Goal: Information Seeking & Learning: Learn about a topic

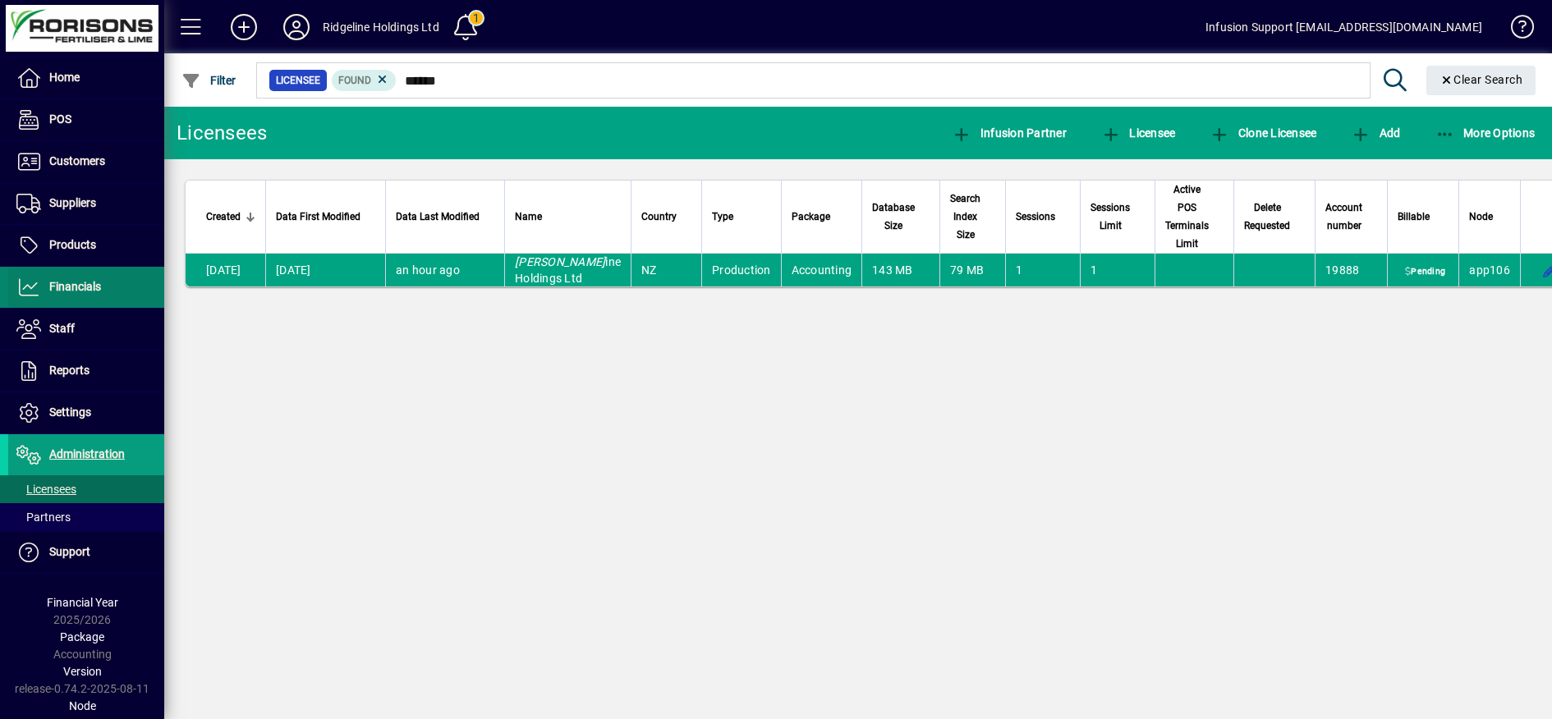
click at [80, 283] on span "Financials" at bounding box center [75, 286] width 52 height 13
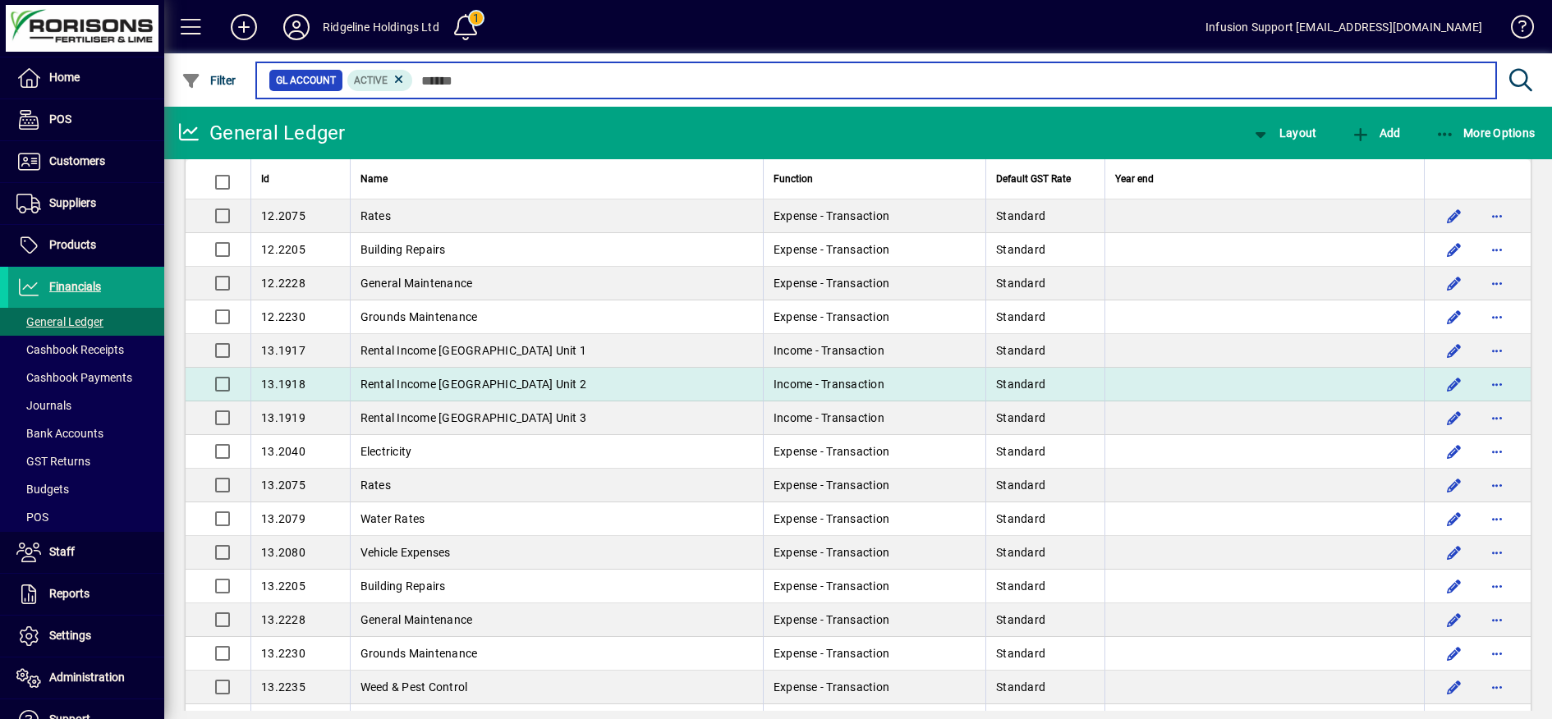
scroll to position [1437, 0]
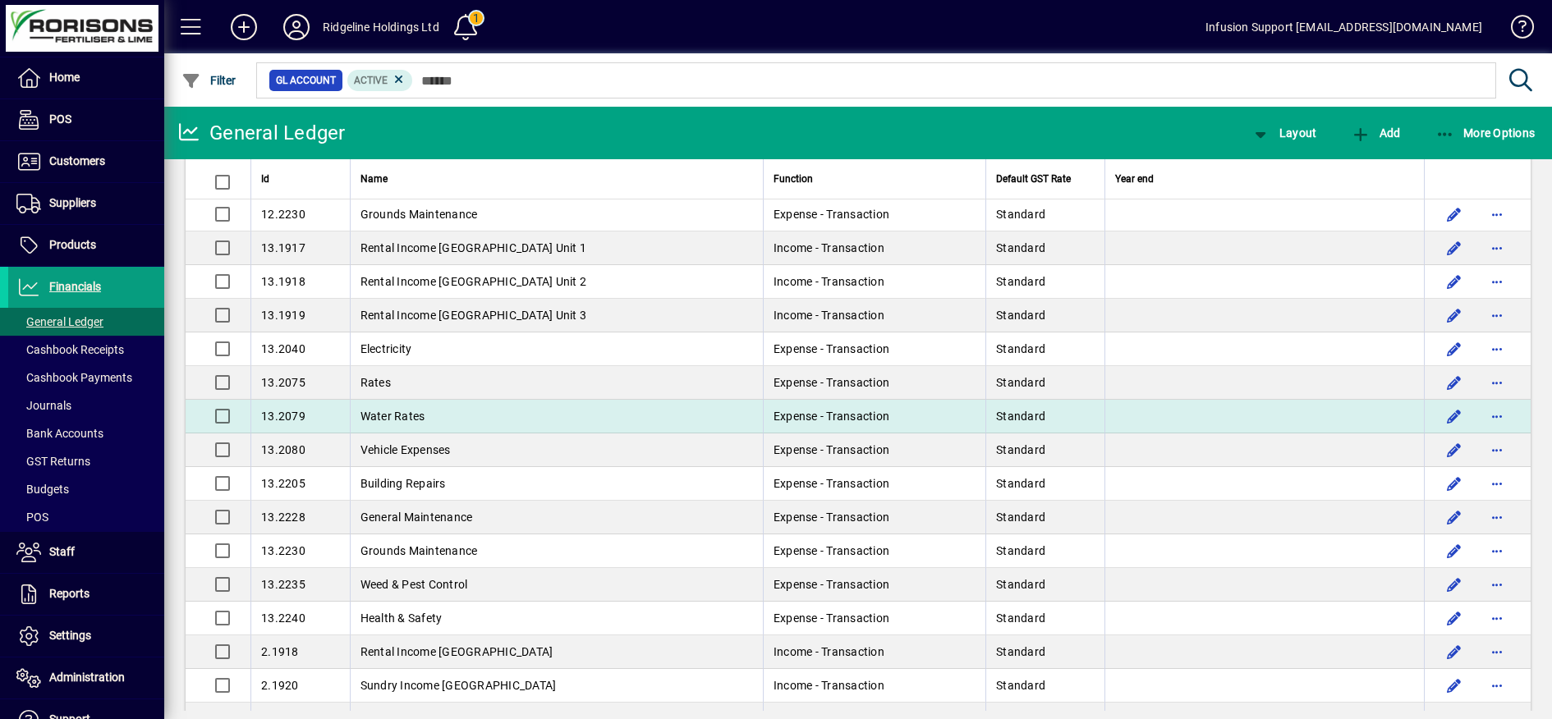
click at [637, 412] on td "Water Rates" at bounding box center [556, 417] width 413 height 34
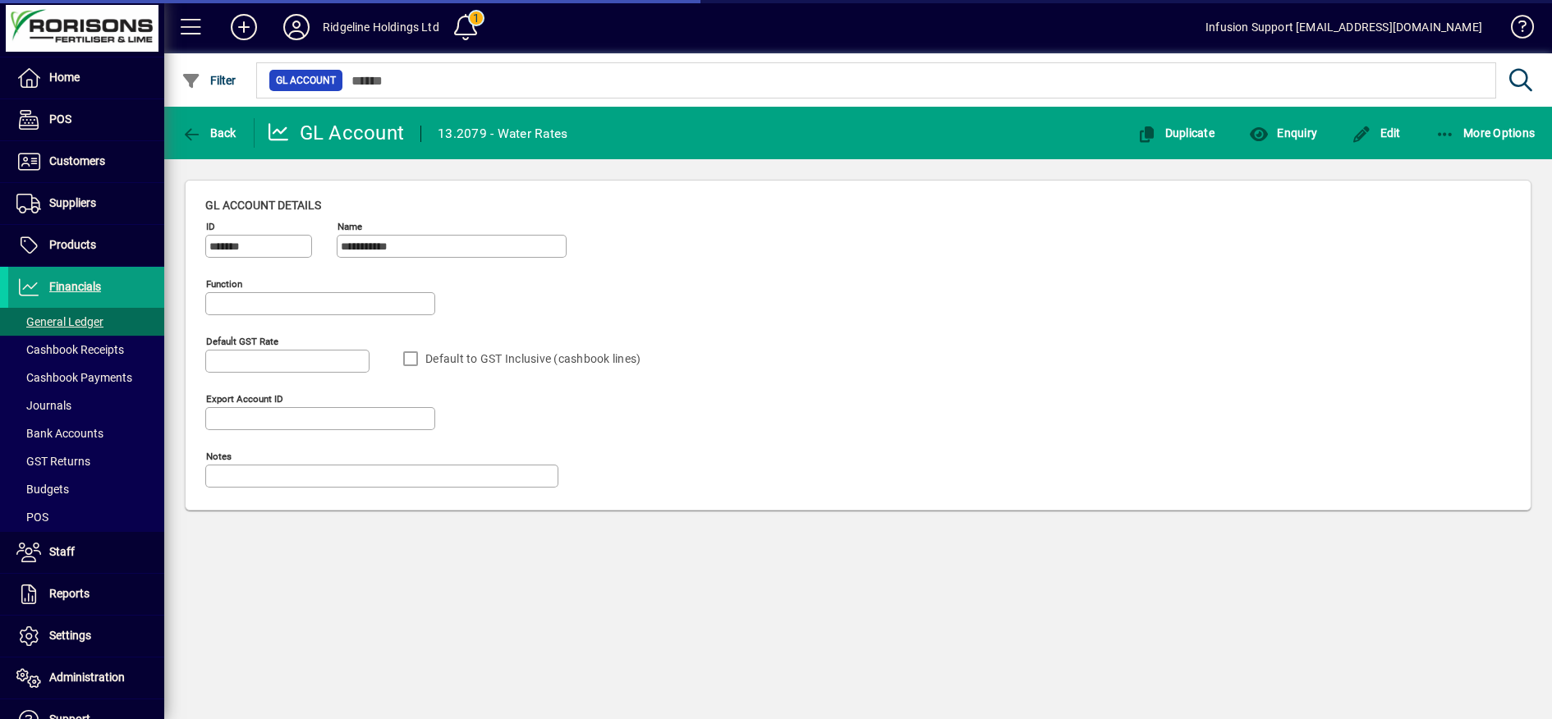
type input "**********"
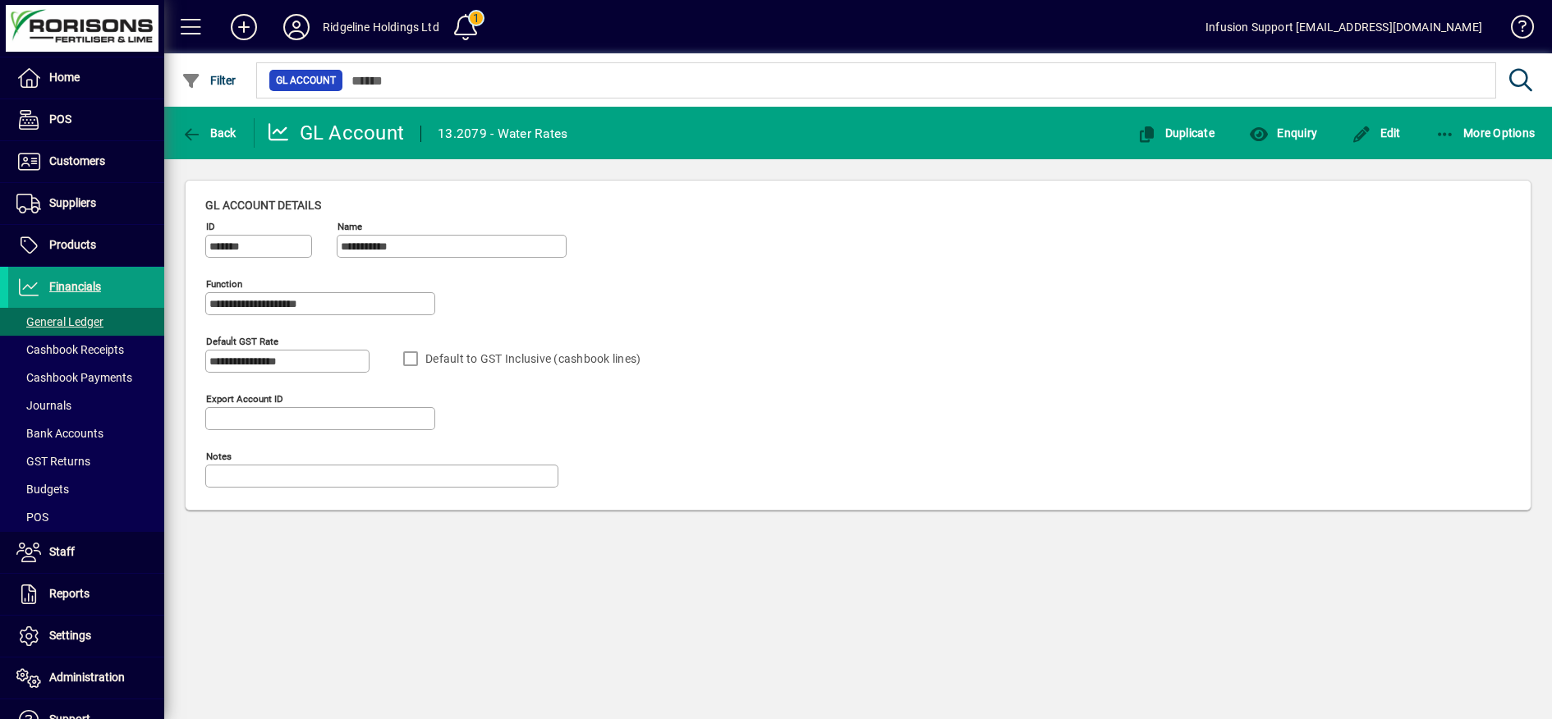
click at [175, 140] on div "Back" at bounding box center [209, 133] width 90 height 30
click at [182, 140] on icon "button" at bounding box center [191, 134] width 21 height 16
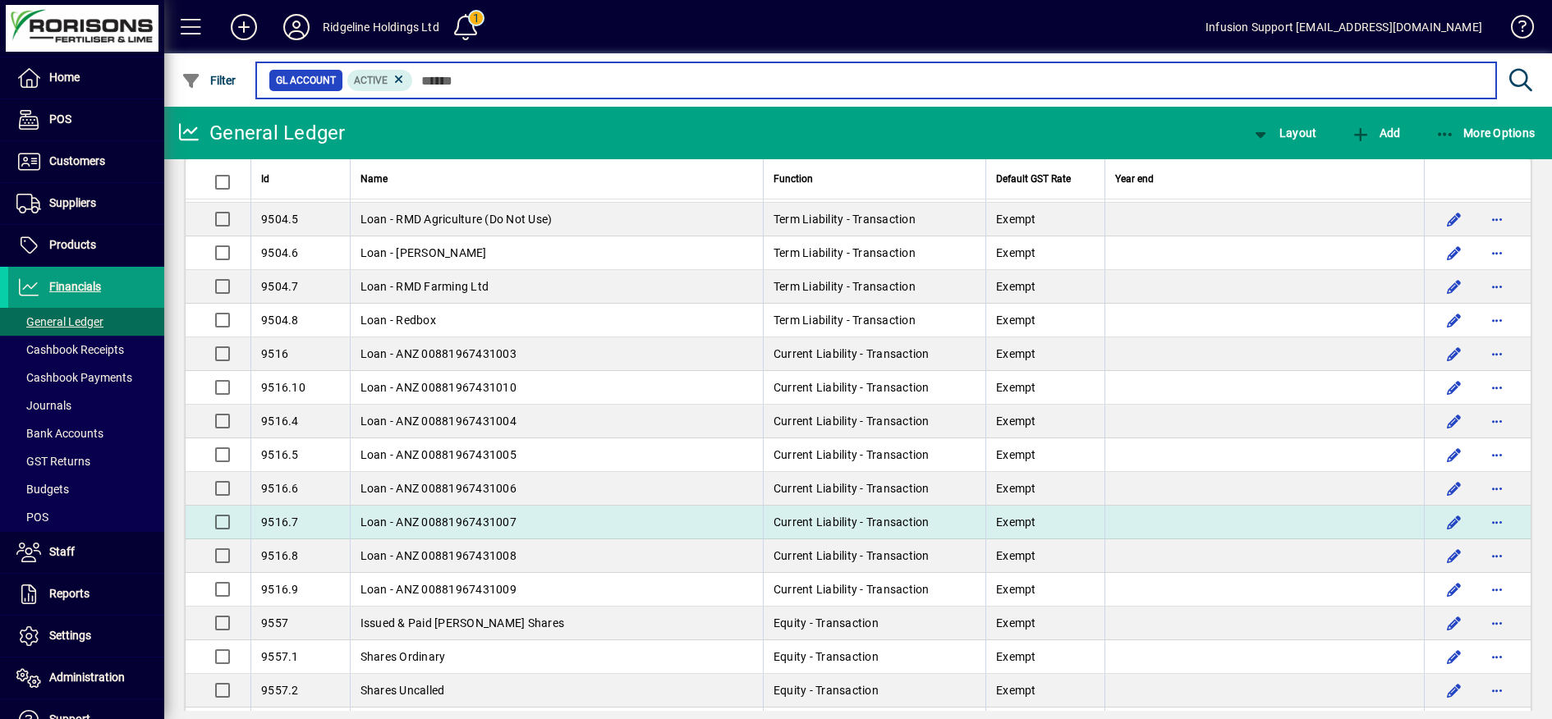
scroll to position [7387, 0]
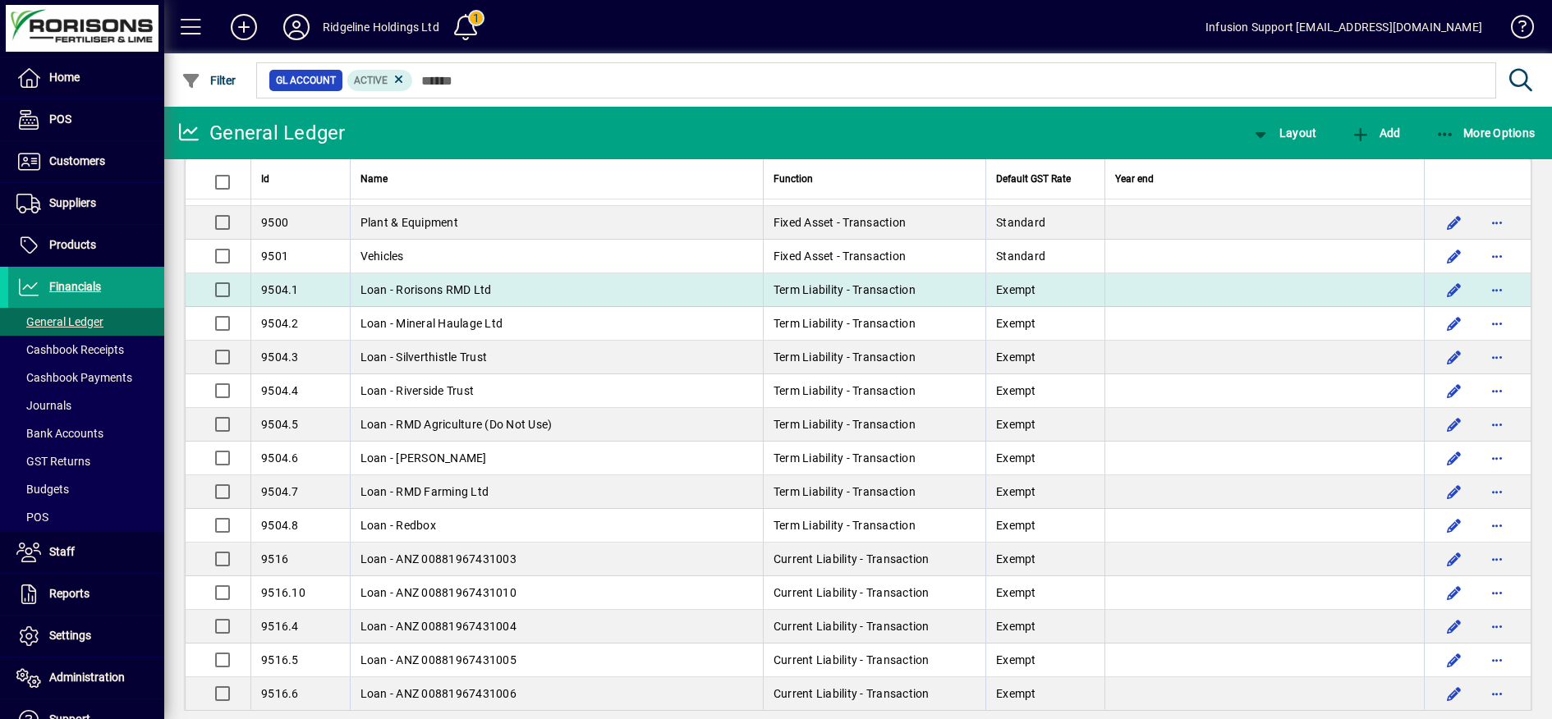
click at [444, 296] on span "Loan - Rorisons RMD Ltd" at bounding box center [425, 289] width 131 height 13
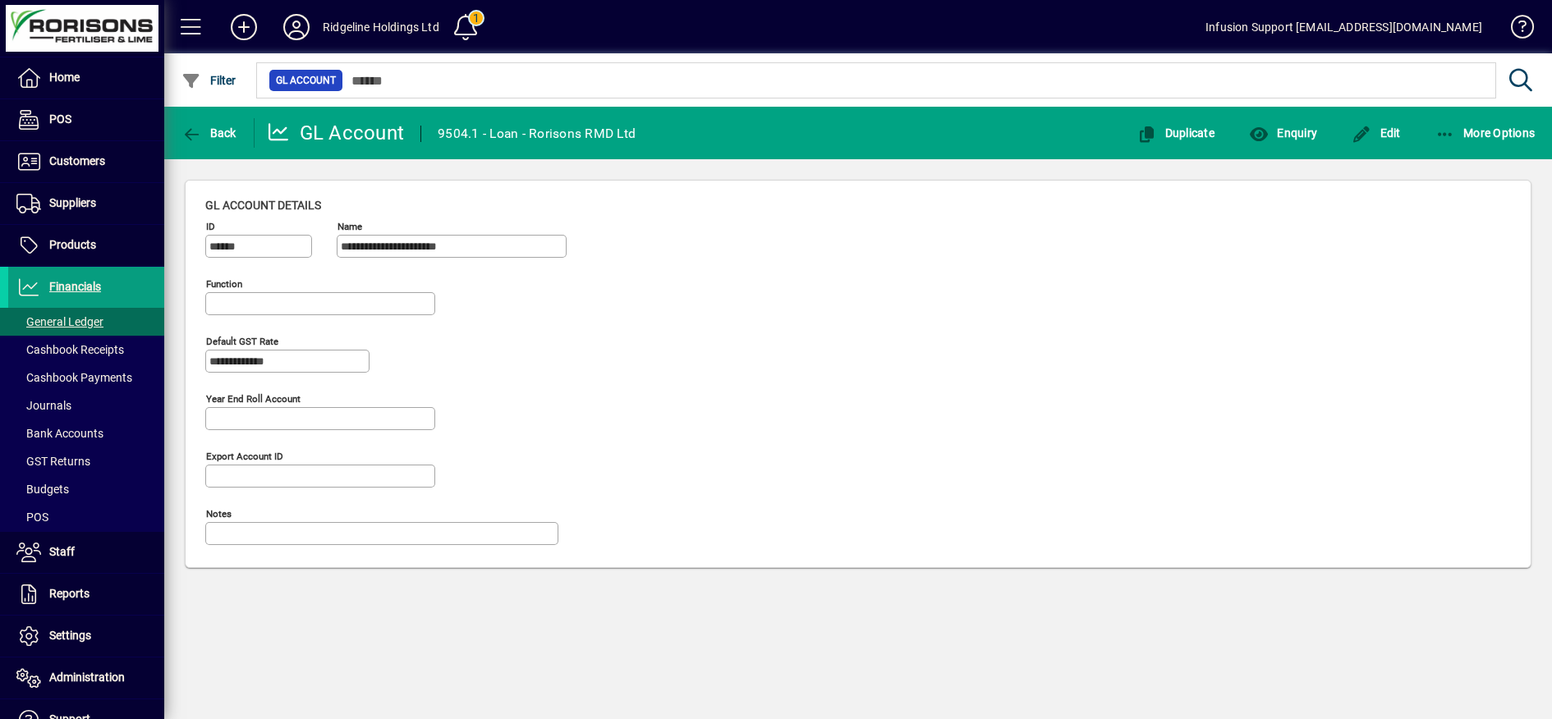
type input "**********"
click at [1443, 135] on icon "button" at bounding box center [1445, 134] width 21 height 16
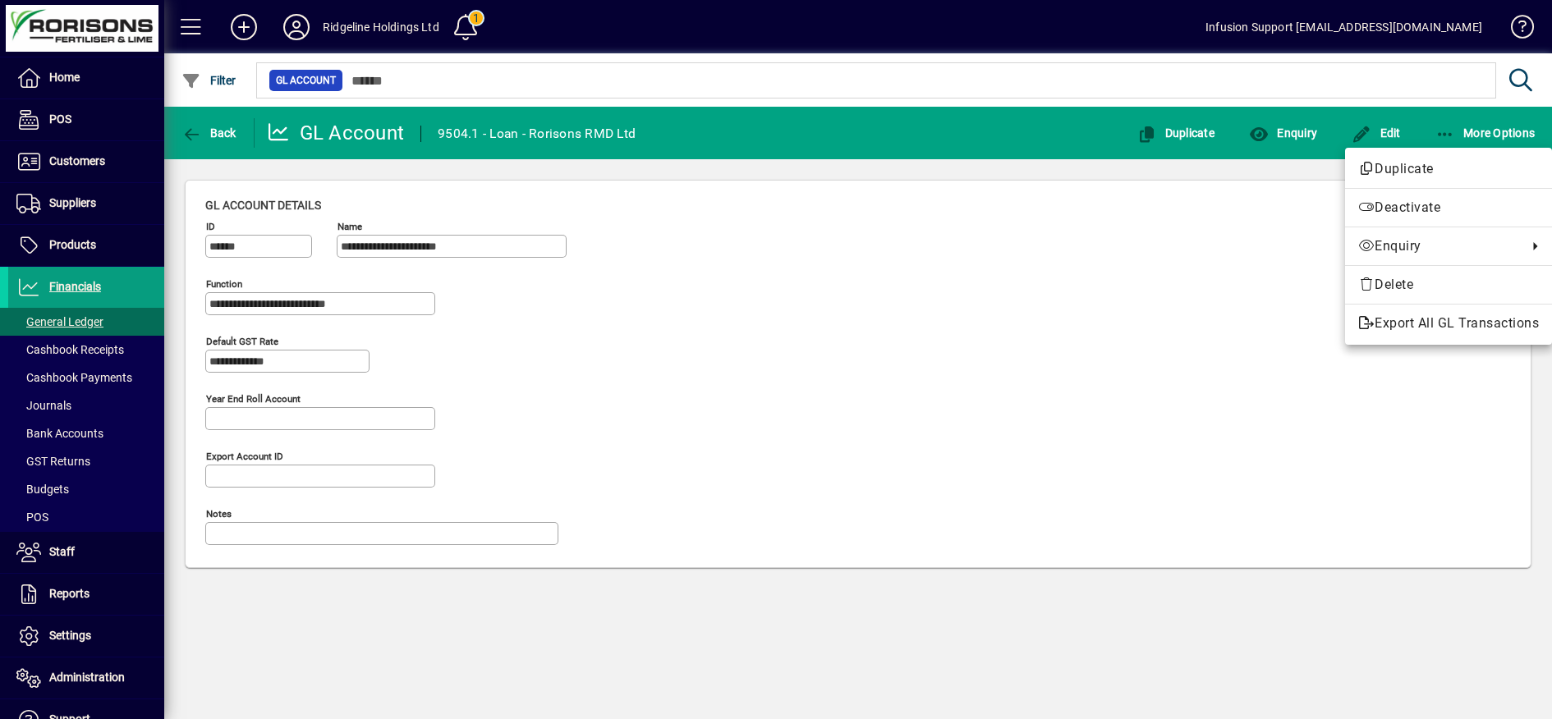
click at [191, 138] on div at bounding box center [776, 359] width 1552 height 719
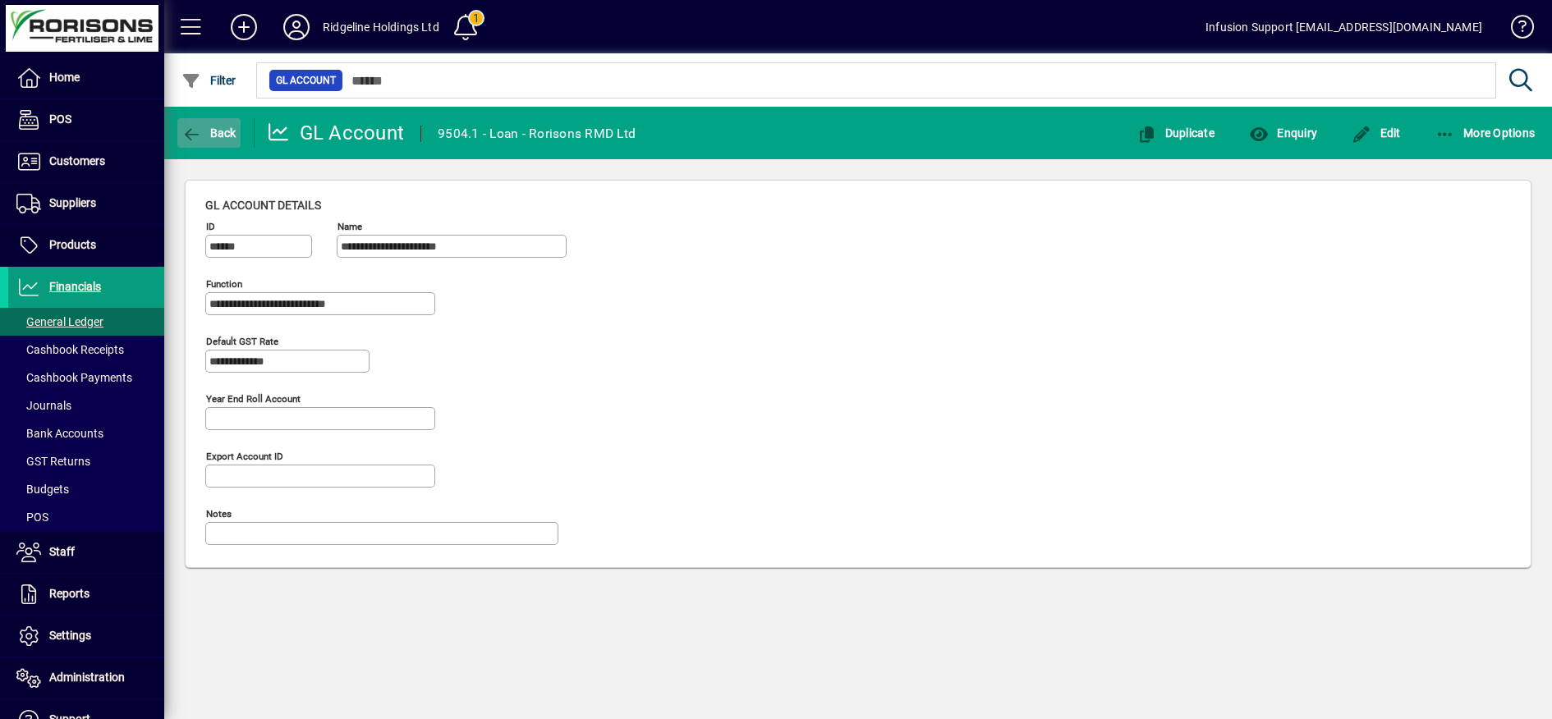
click at [190, 128] on icon "button" at bounding box center [191, 134] width 21 height 16
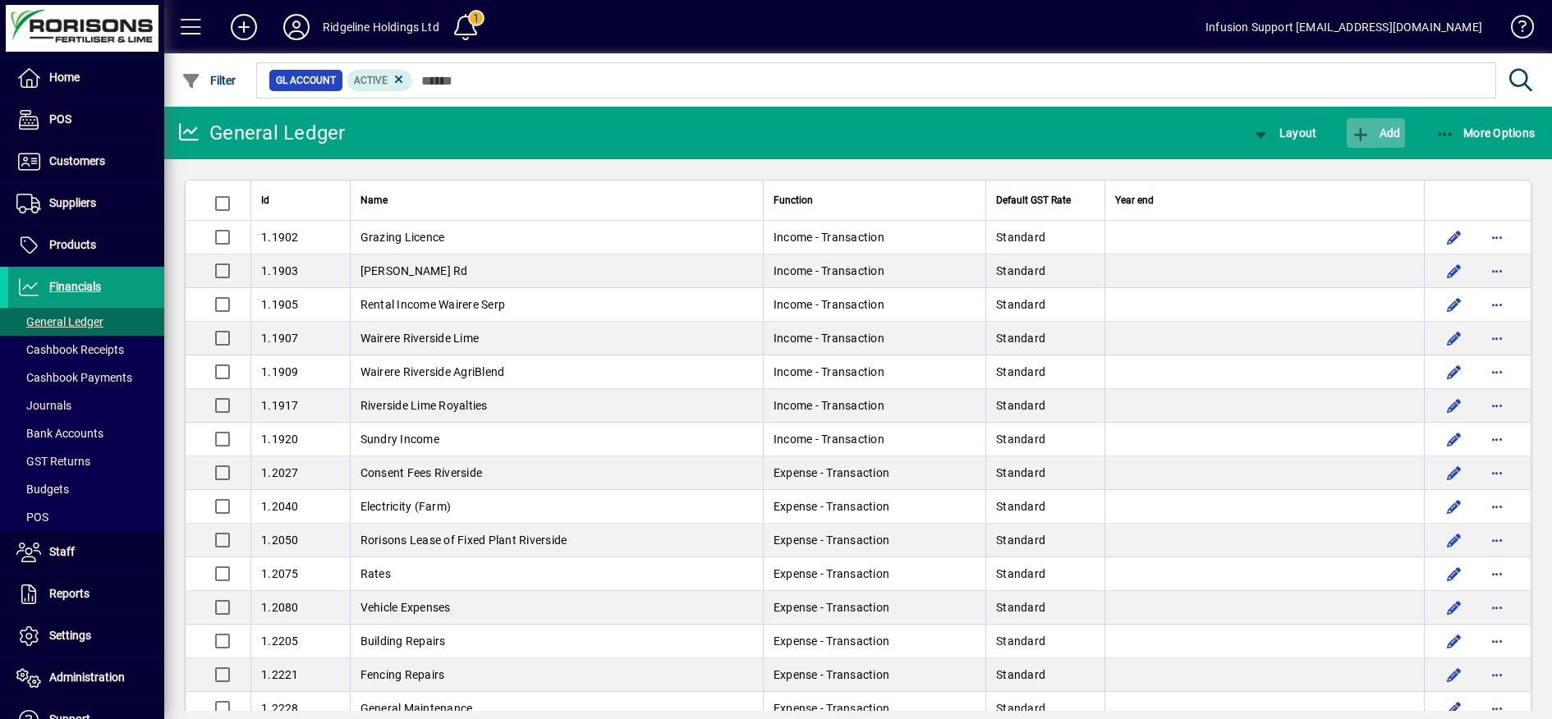
click at [1365, 133] on icon "button" at bounding box center [1361, 134] width 21 height 16
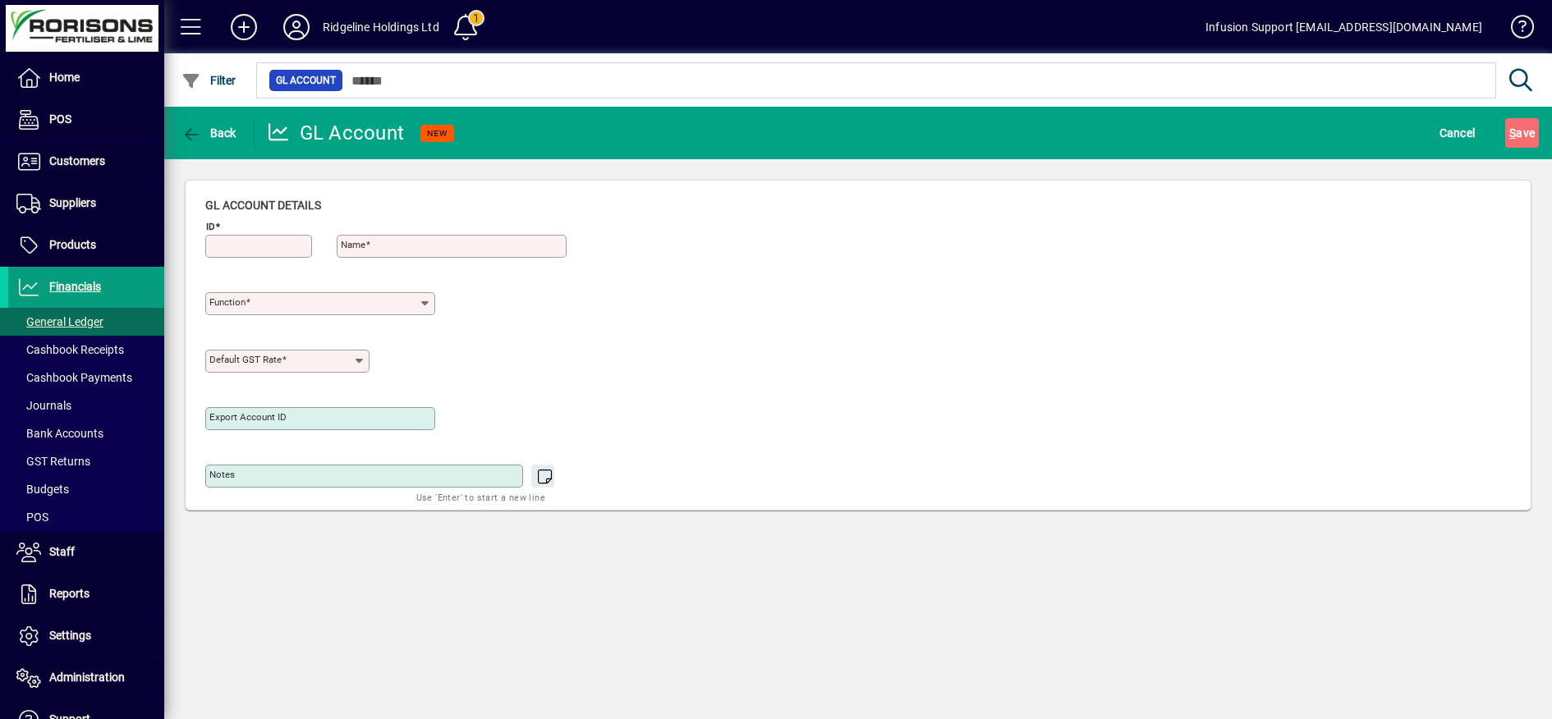
type input "**********"
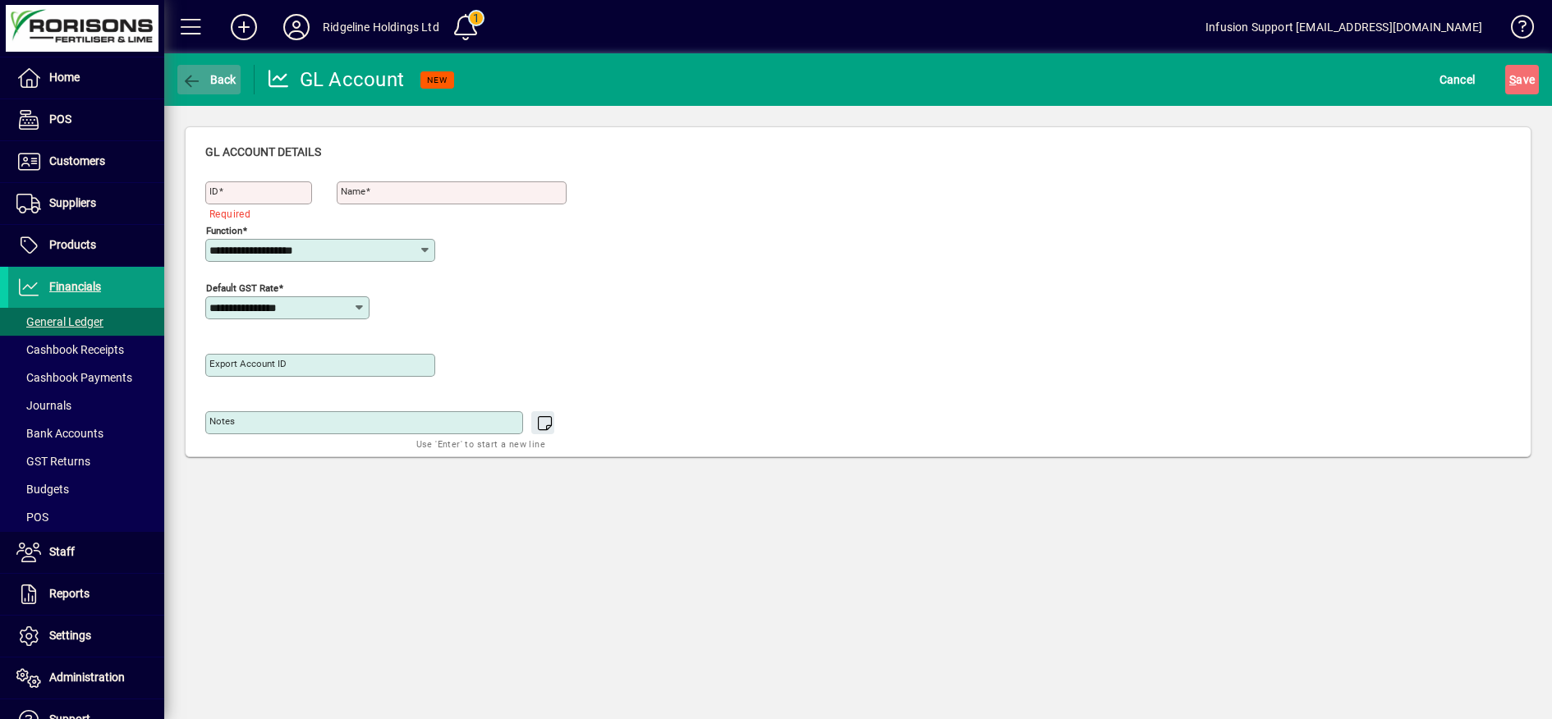
click at [183, 78] on icon "button" at bounding box center [191, 81] width 21 height 16
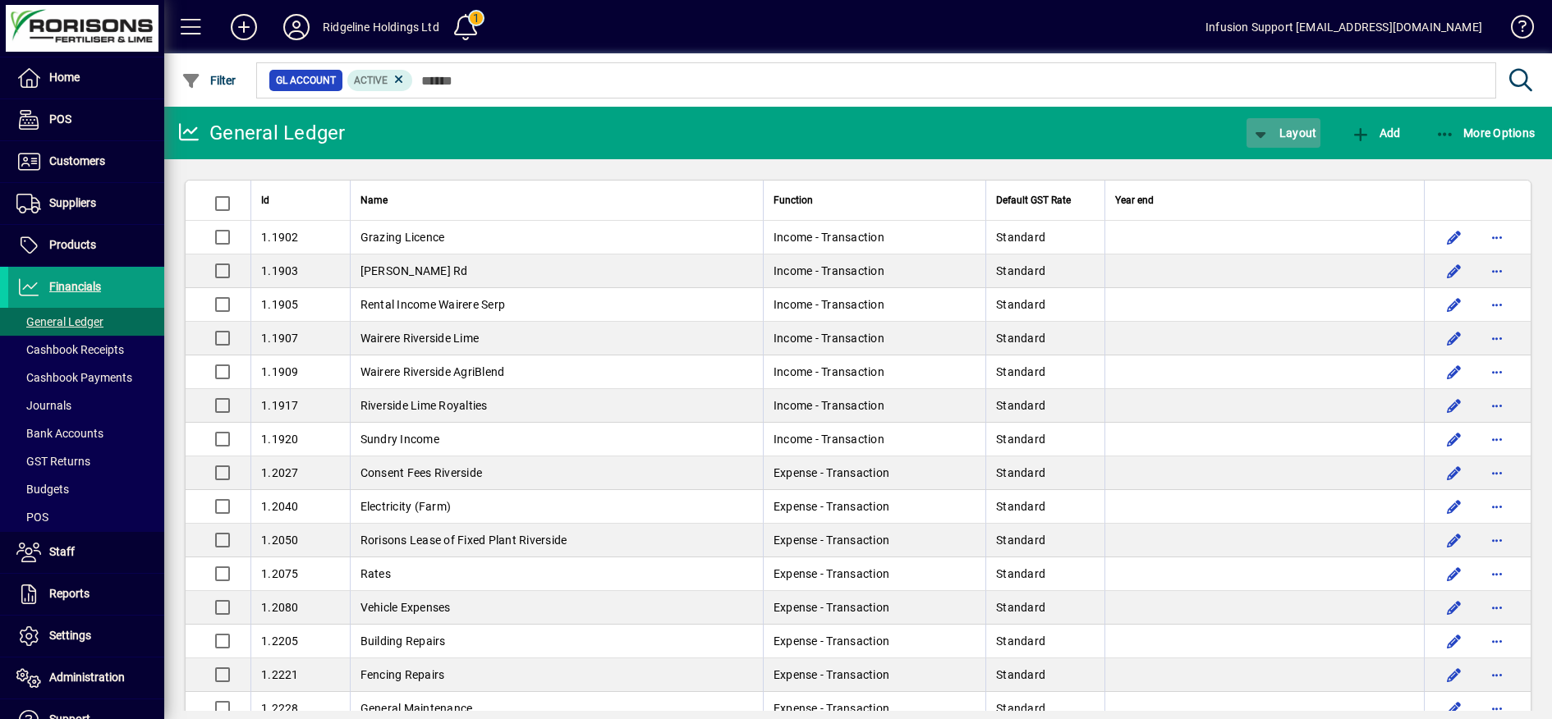
click at [1286, 132] on span "Layout" at bounding box center [1283, 132] width 66 height 13
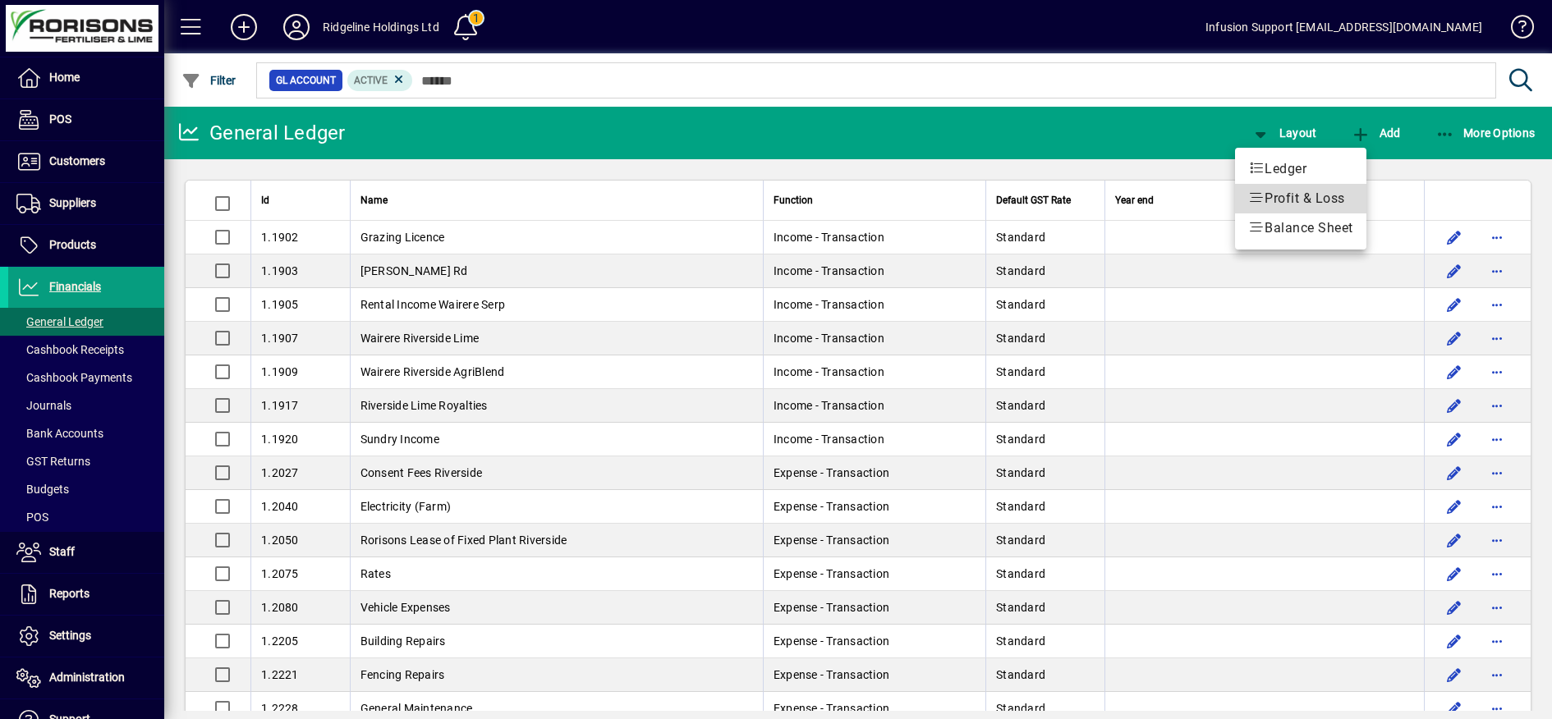
click at [1299, 198] on span "Profit & Loss" at bounding box center [1300, 199] width 105 height 20
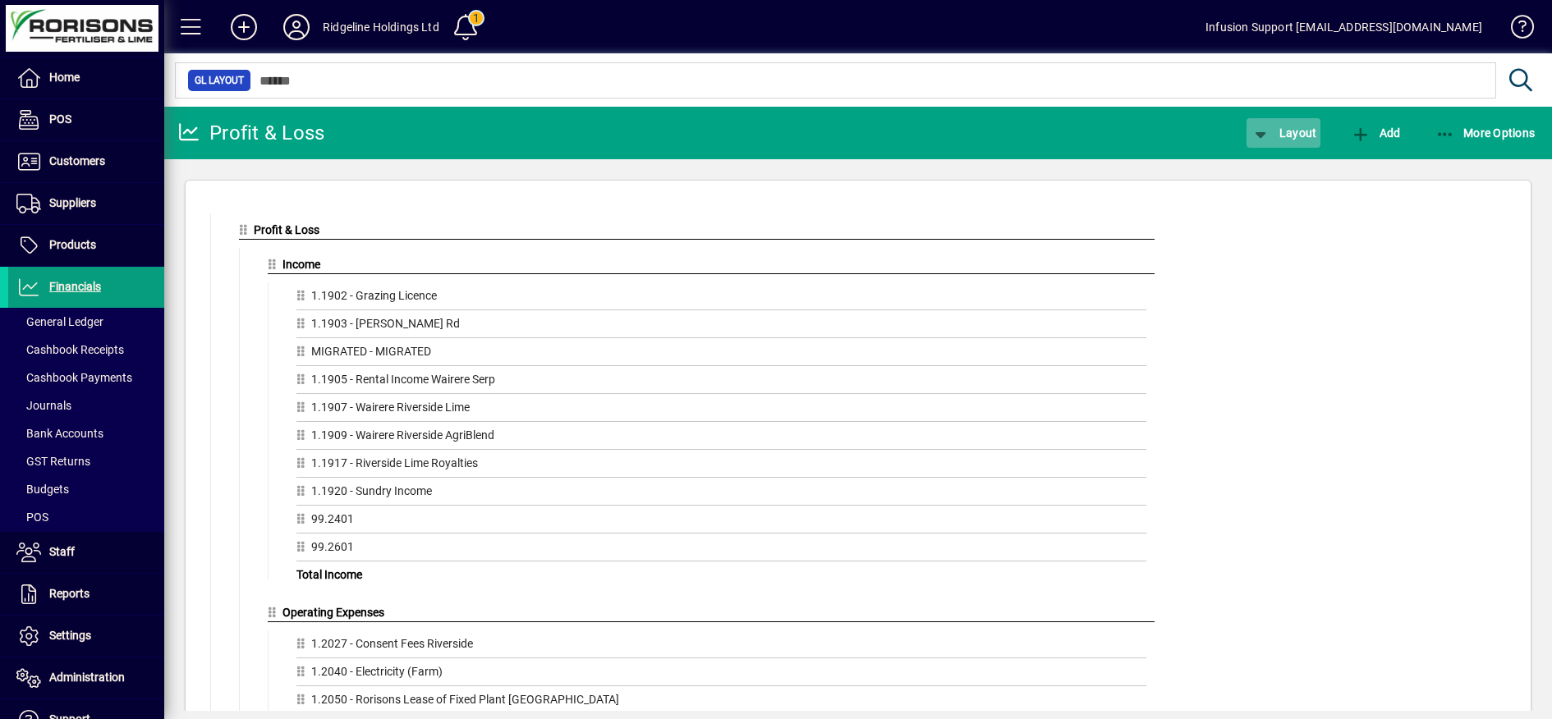
click at [1278, 132] on span "Layout" at bounding box center [1283, 132] width 66 height 13
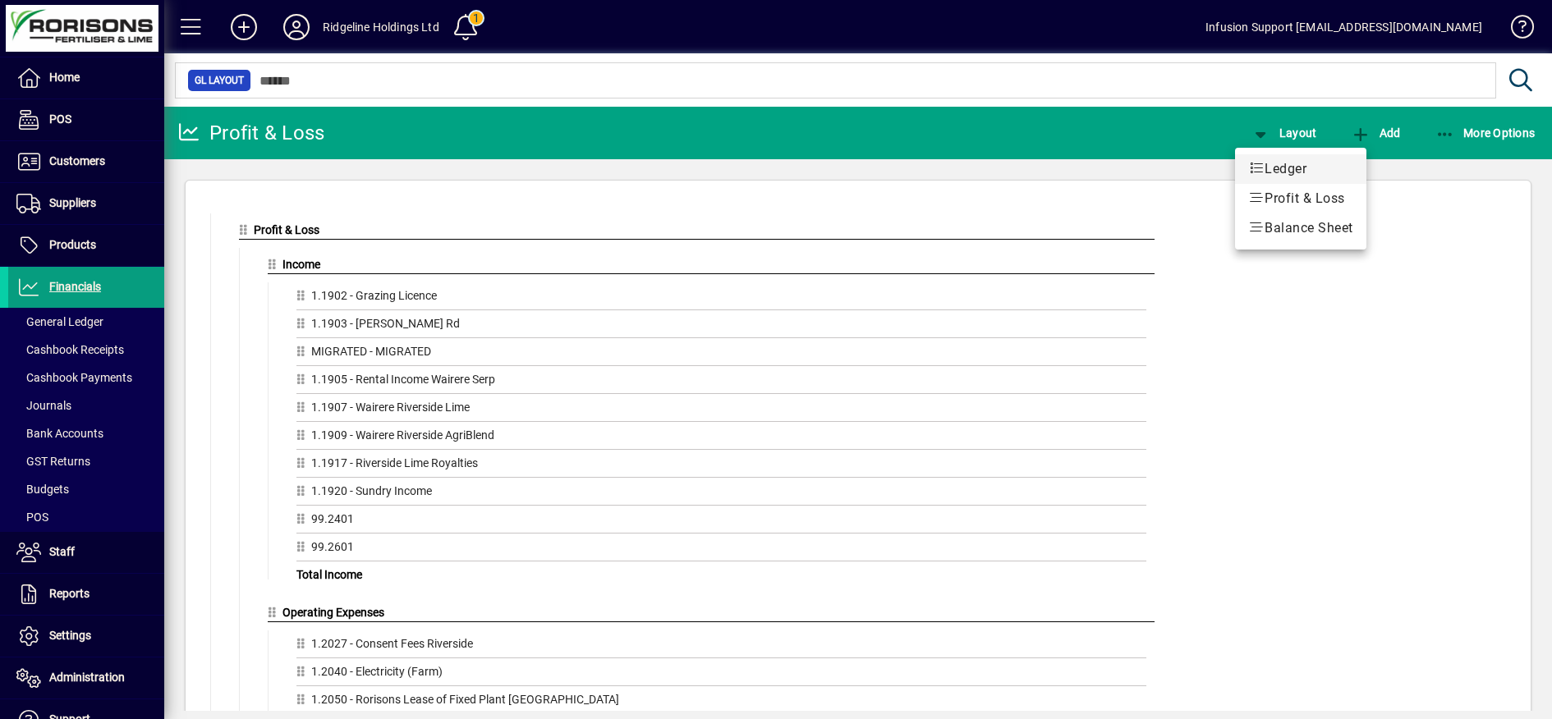
click at [1278, 167] on span "Ledger" at bounding box center [1300, 169] width 105 height 20
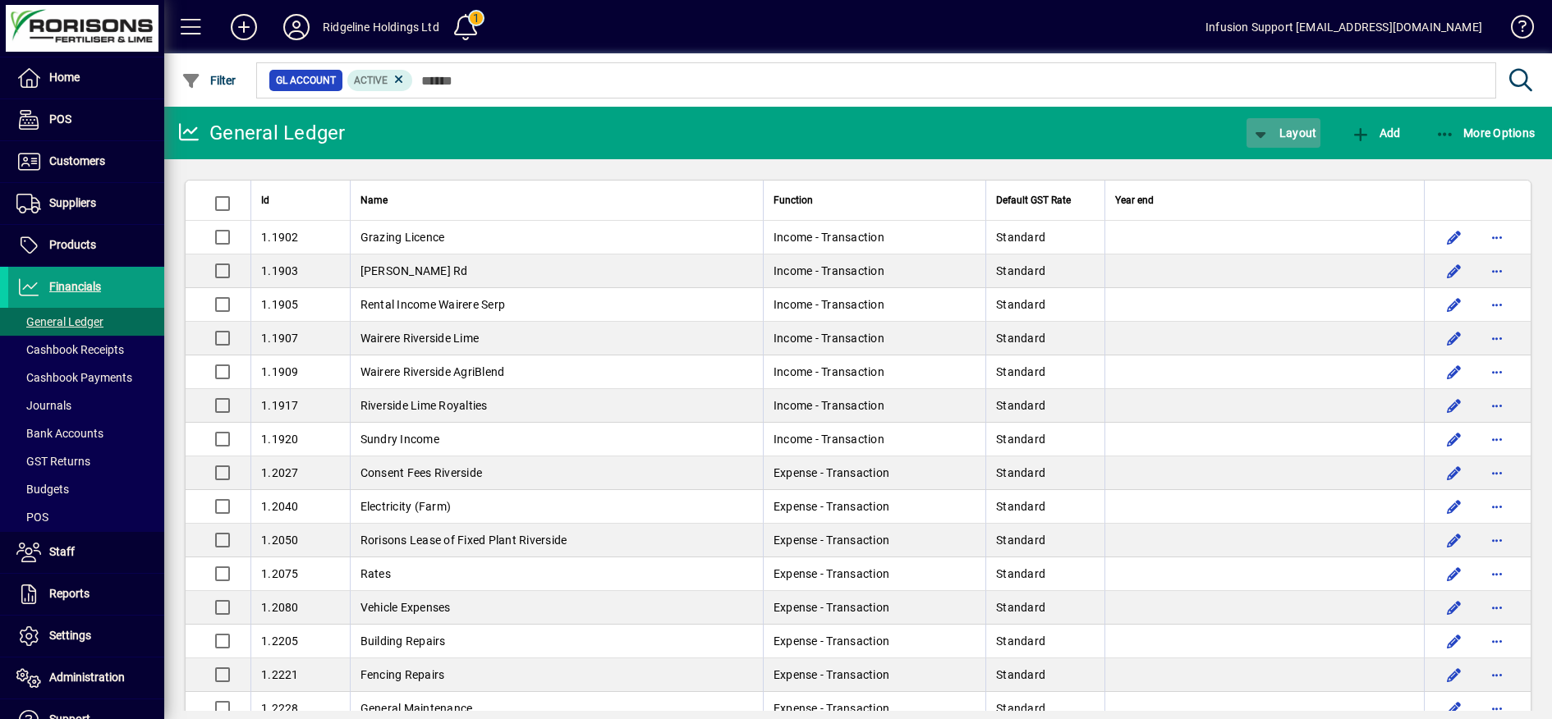
click at [1295, 135] on span "Layout" at bounding box center [1283, 132] width 66 height 13
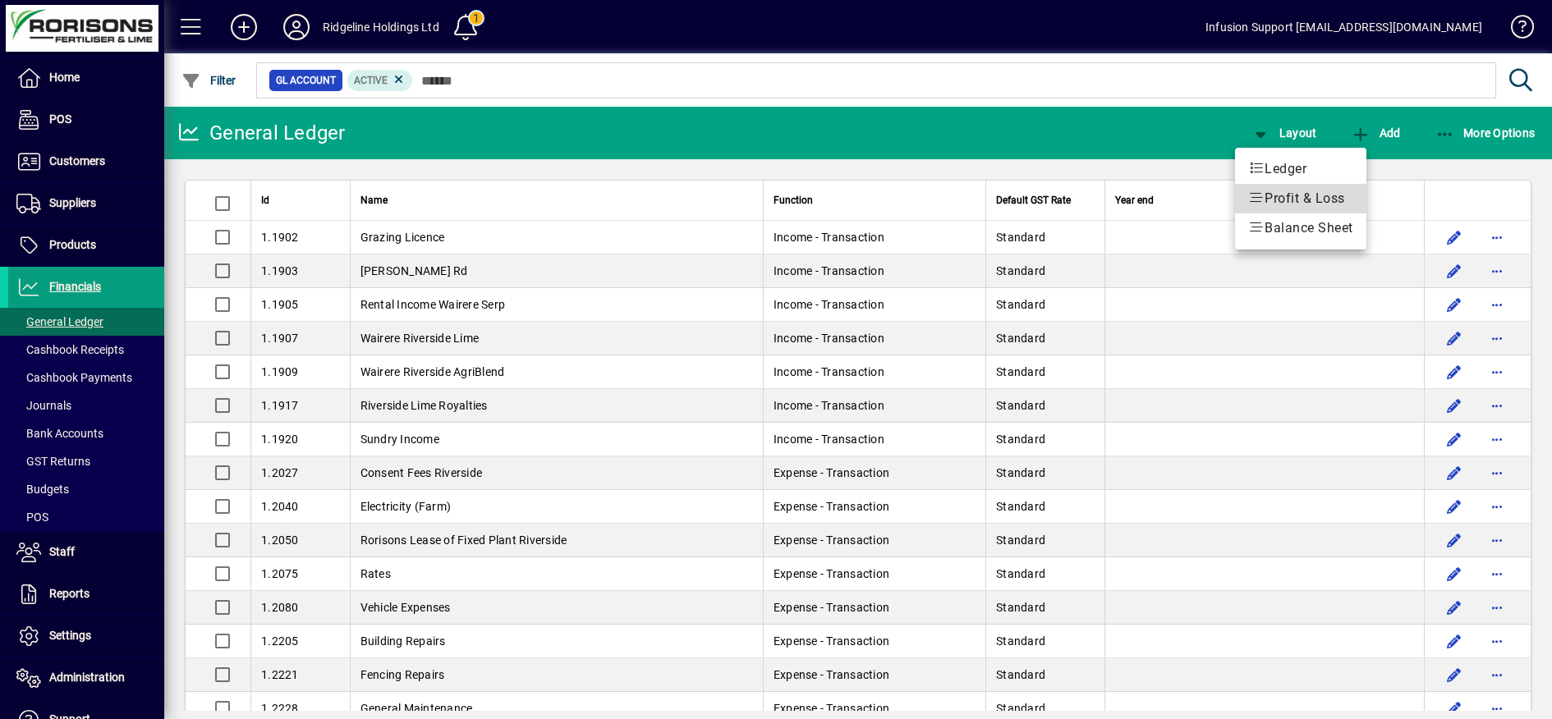
click at [1302, 198] on span "Profit & Loss" at bounding box center [1300, 199] width 105 height 20
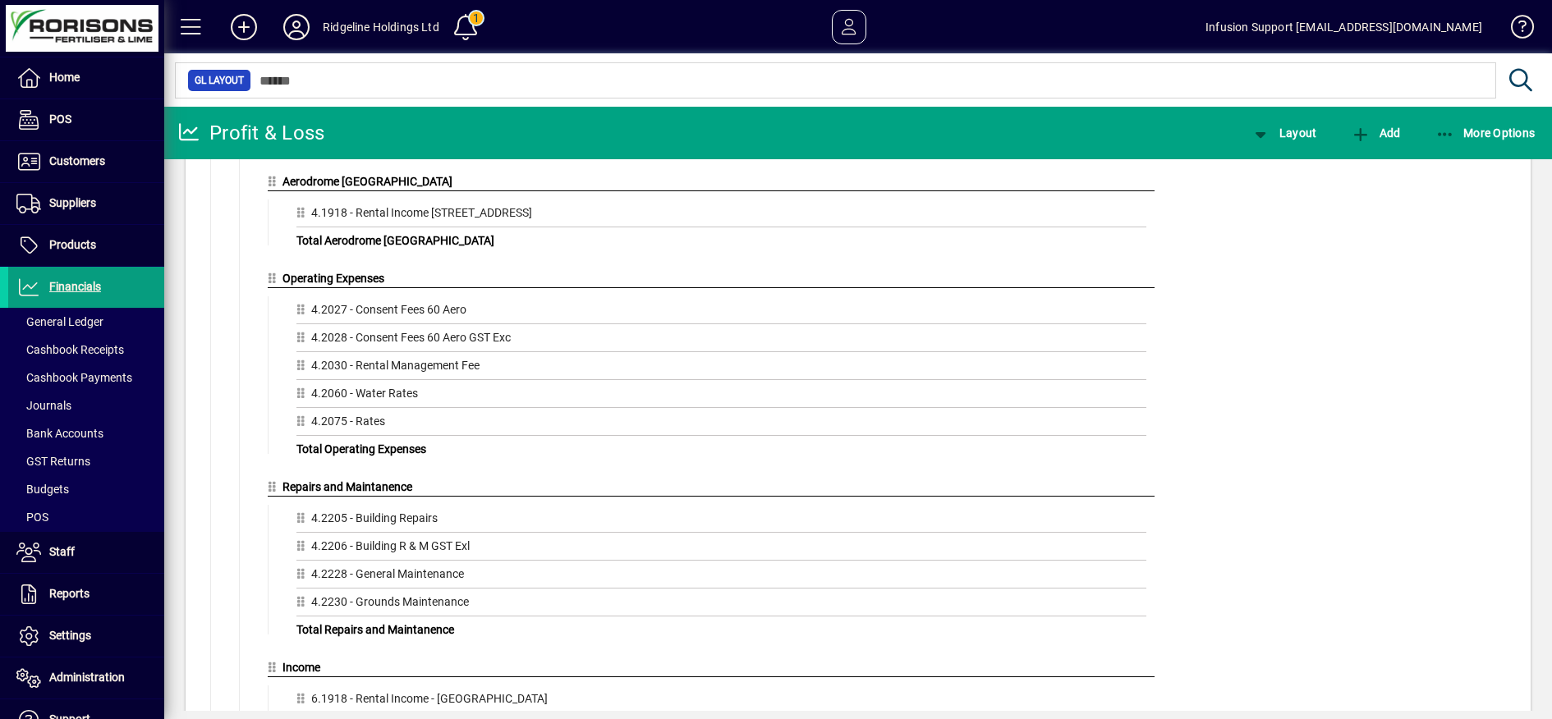
scroll to position [1539, 0]
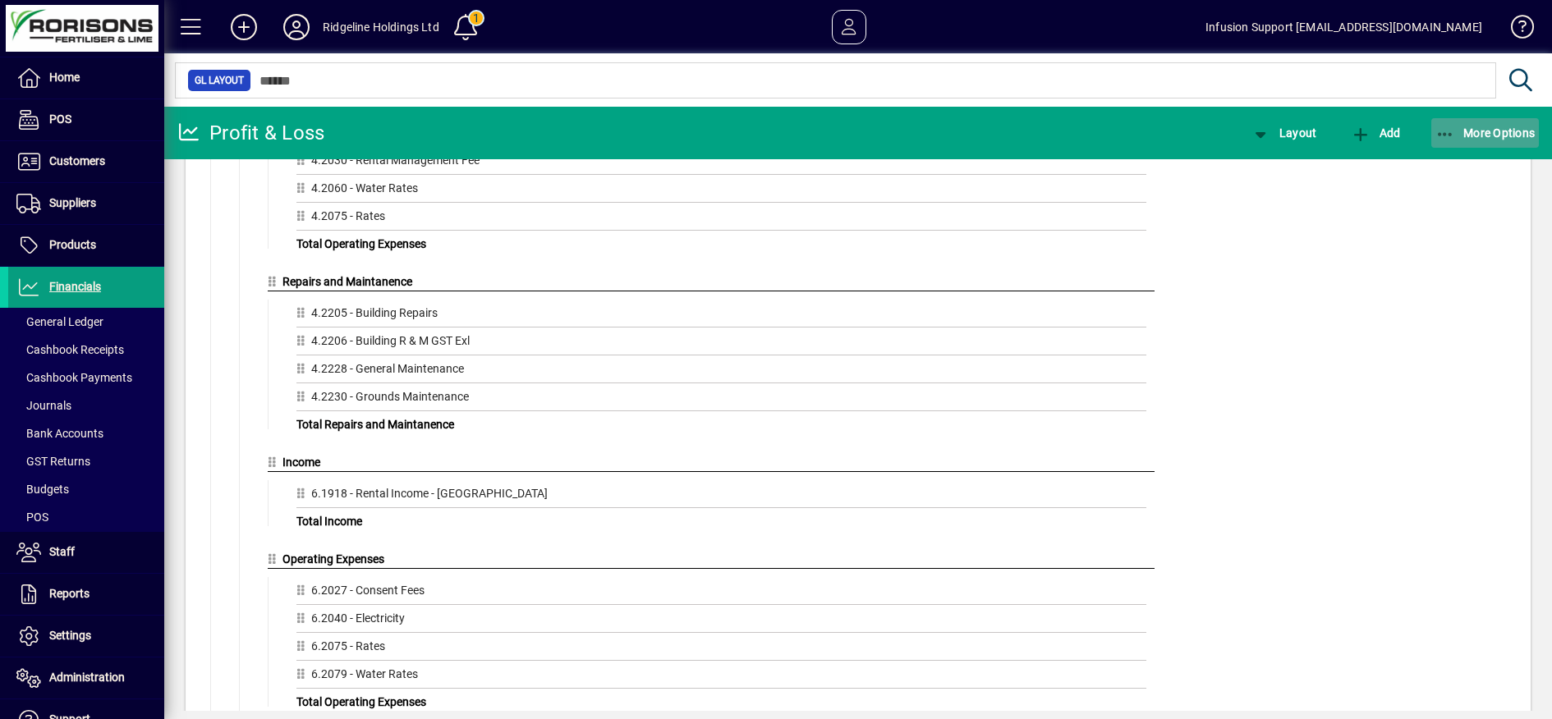
click at [1448, 134] on icon "button" at bounding box center [1445, 134] width 21 height 16
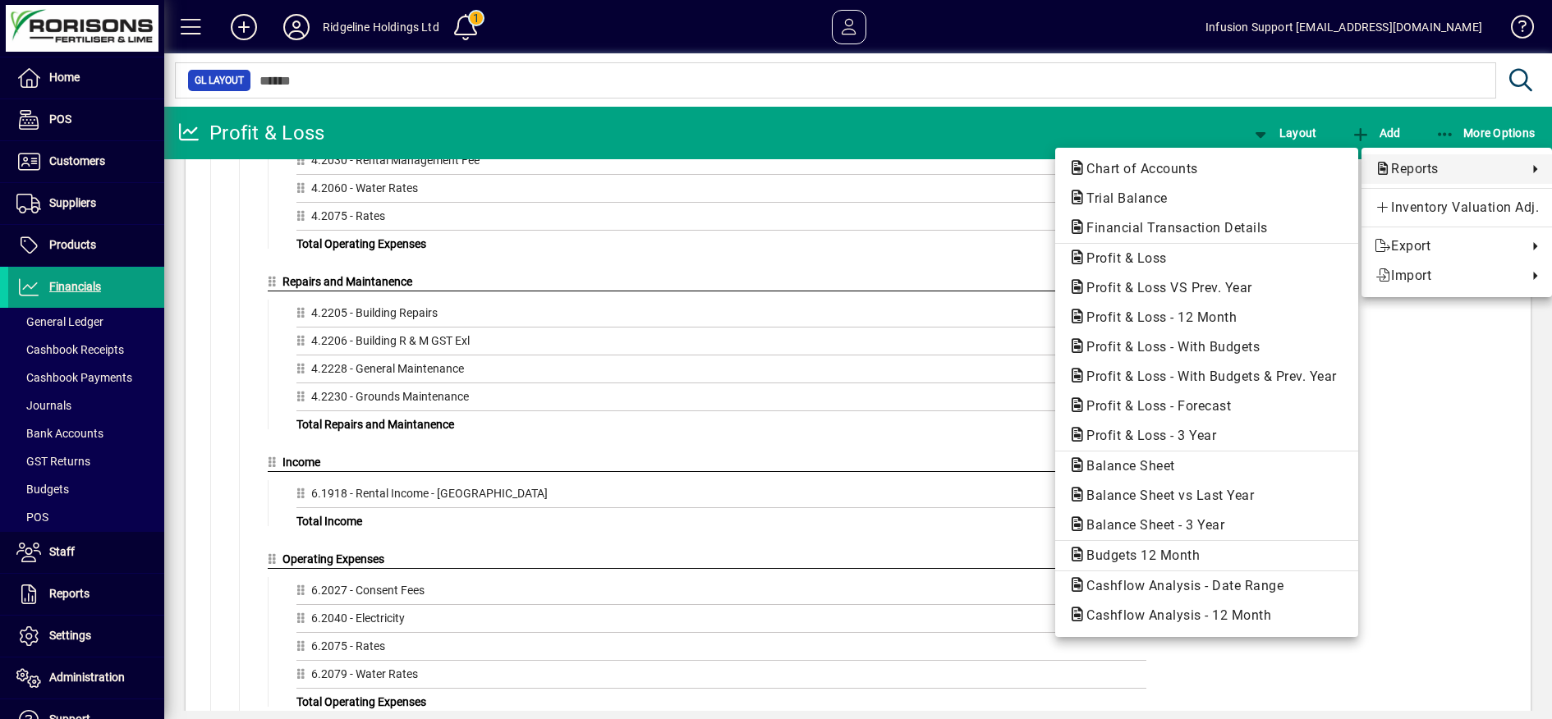
click at [309, 477] on div at bounding box center [776, 359] width 1552 height 719
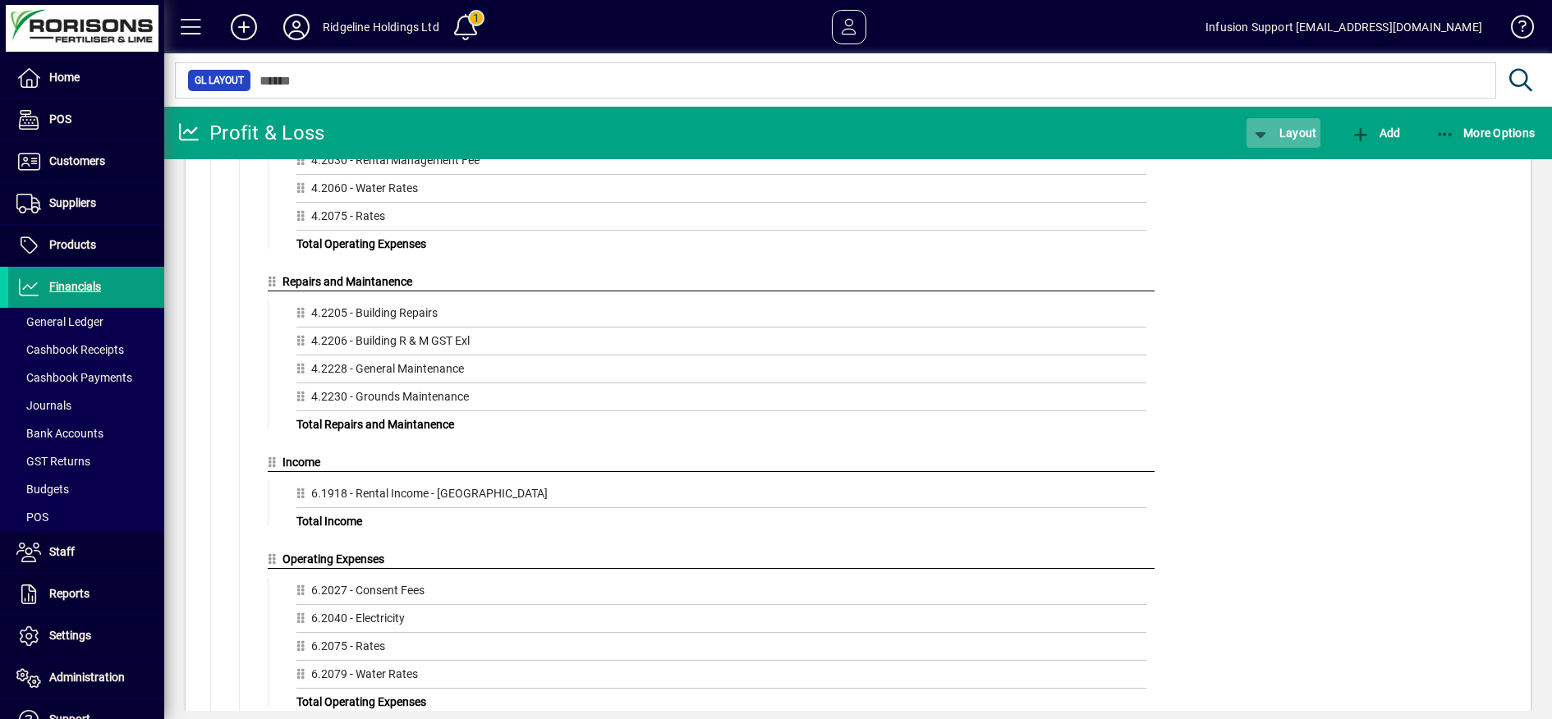
click at [1269, 134] on icon "button" at bounding box center [1260, 134] width 21 height 16
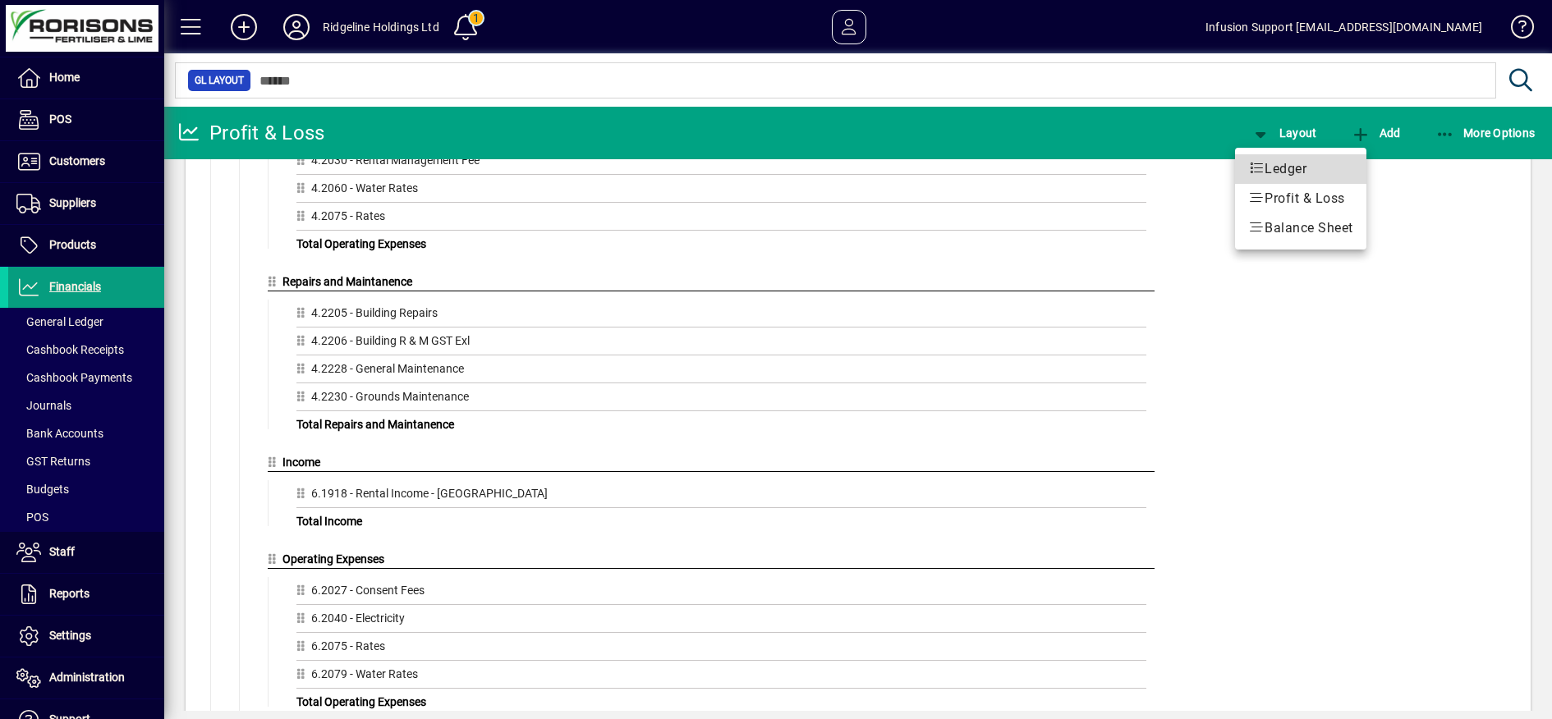
click at [1264, 165] on icon at bounding box center [1256, 168] width 16 height 13
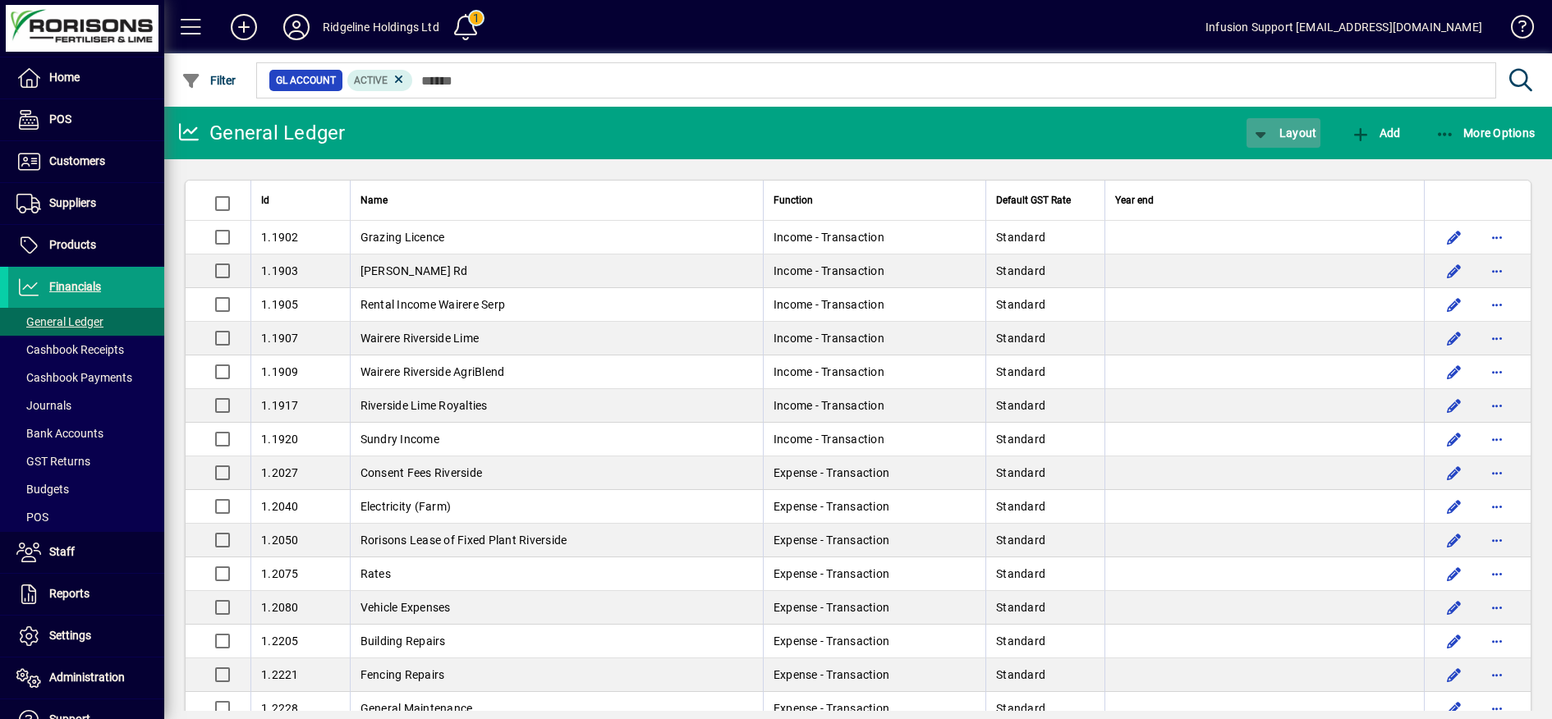
click at [1316, 130] on span "button" at bounding box center [1283, 132] width 74 height 39
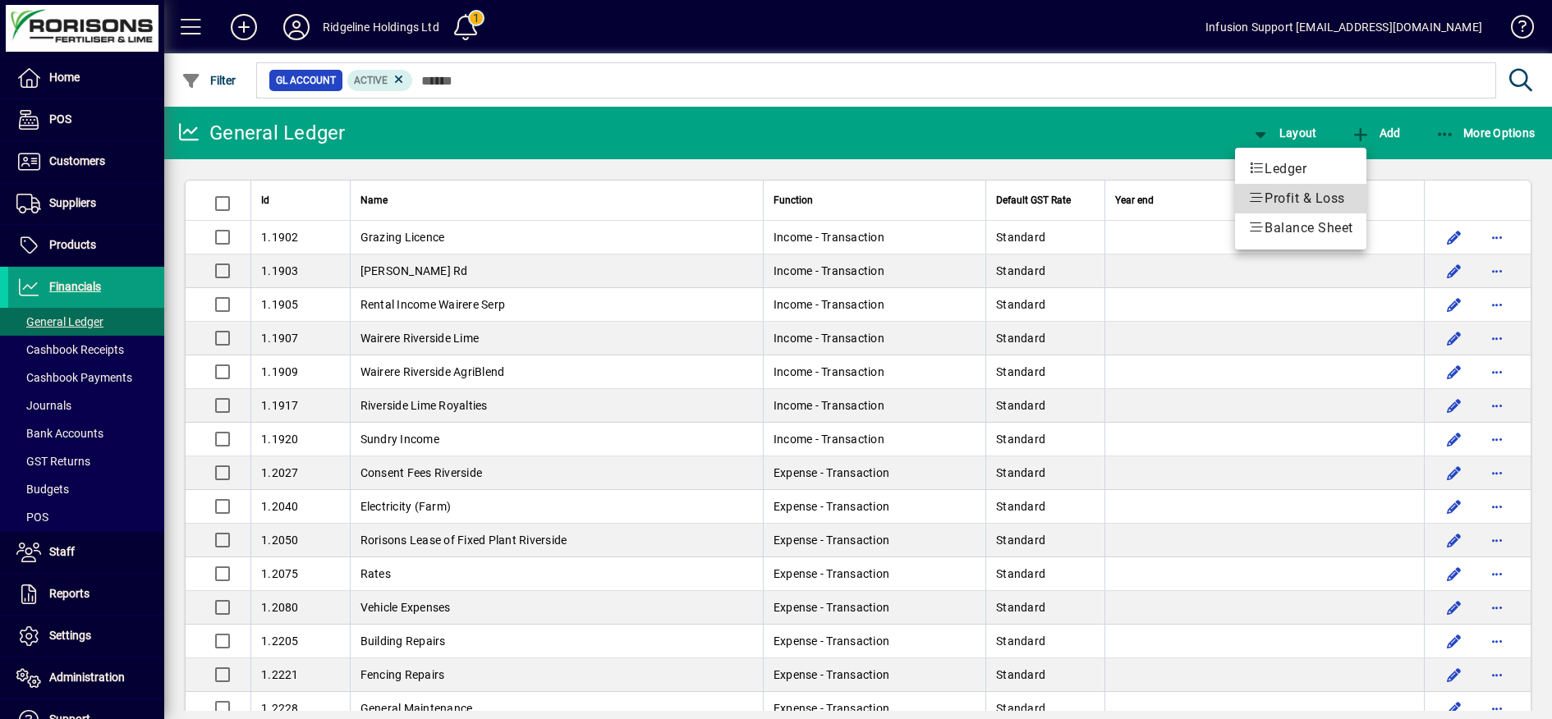
click at [1327, 194] on span "Profit & Loss" at bounding box center [1300, 199] width 105 height 20
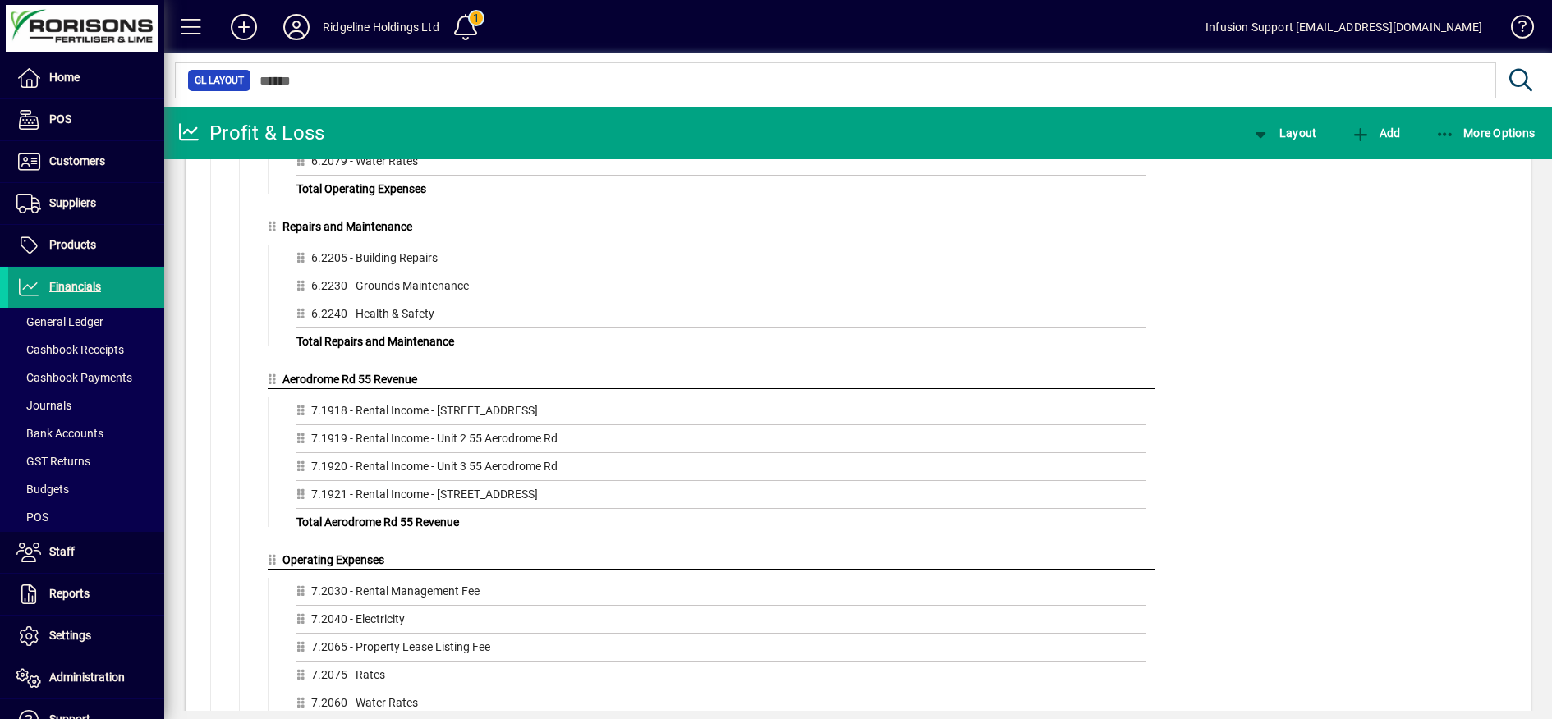
scroll to position [2155, 0]
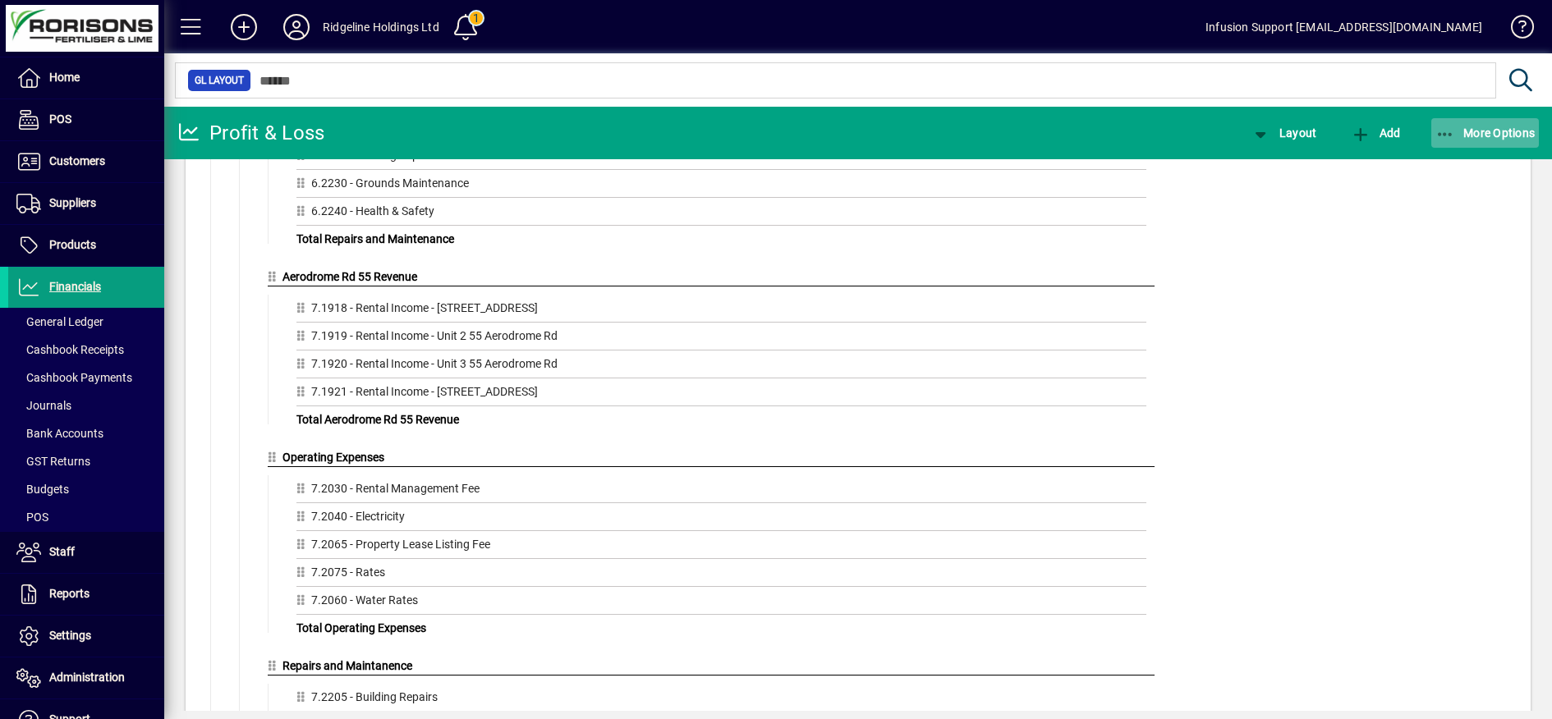
click at [1438, 128] on icon "button" at bounding box center [1445, 134] width 21 height 16
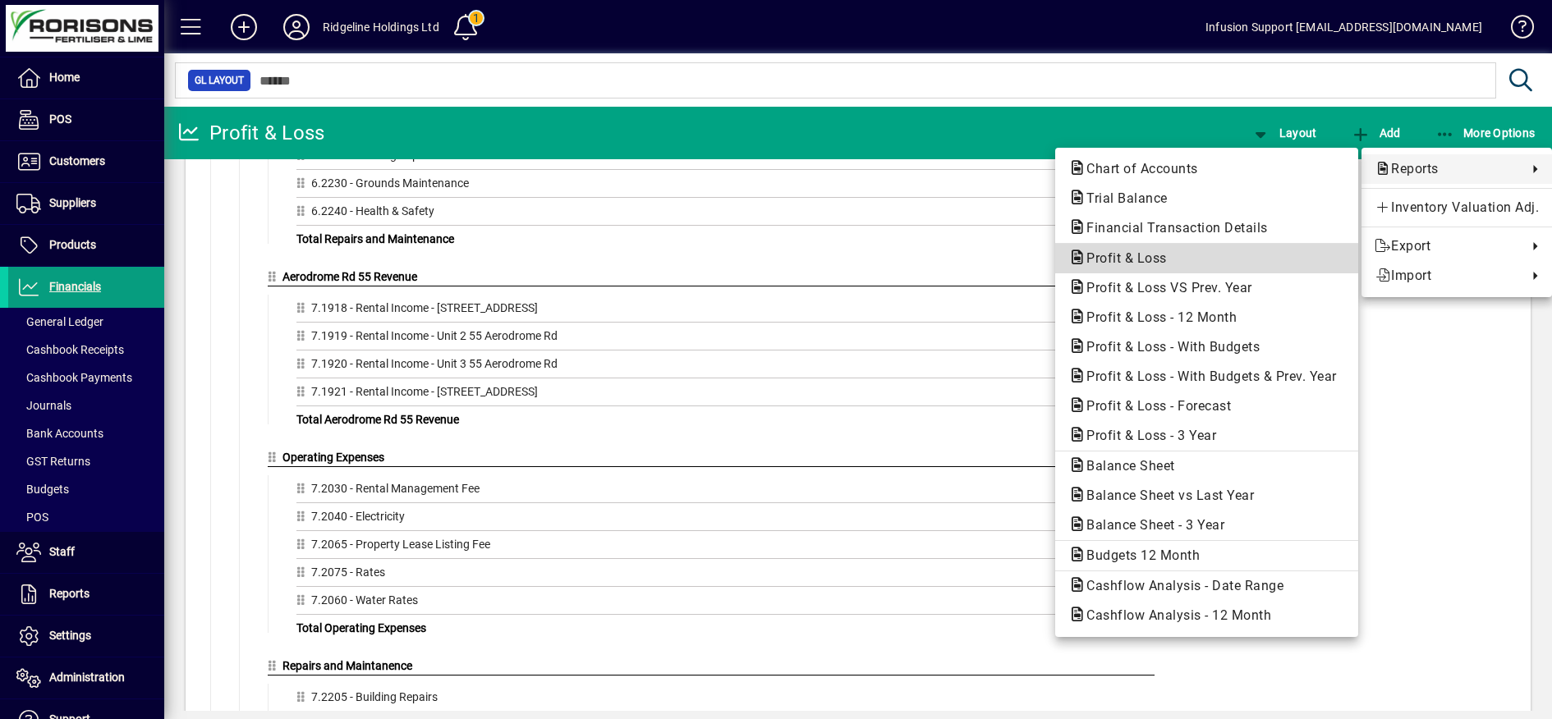
click at [1166, 247] on button "Profit & Loss" at bounding box center [1206, 259] width 303 height 30
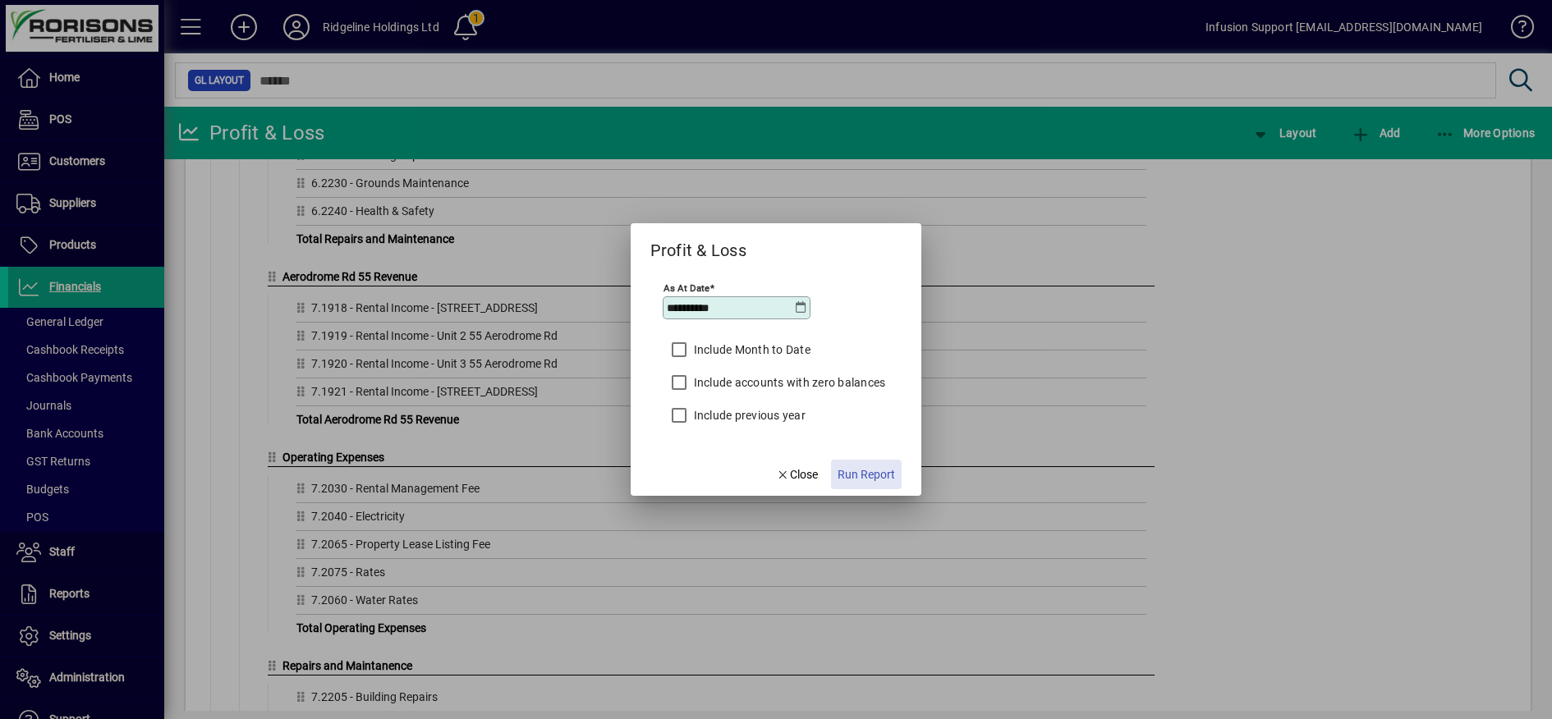
click at [855, 476] on span "Run Report" at bounding box center [865, 474] width 57 height 17
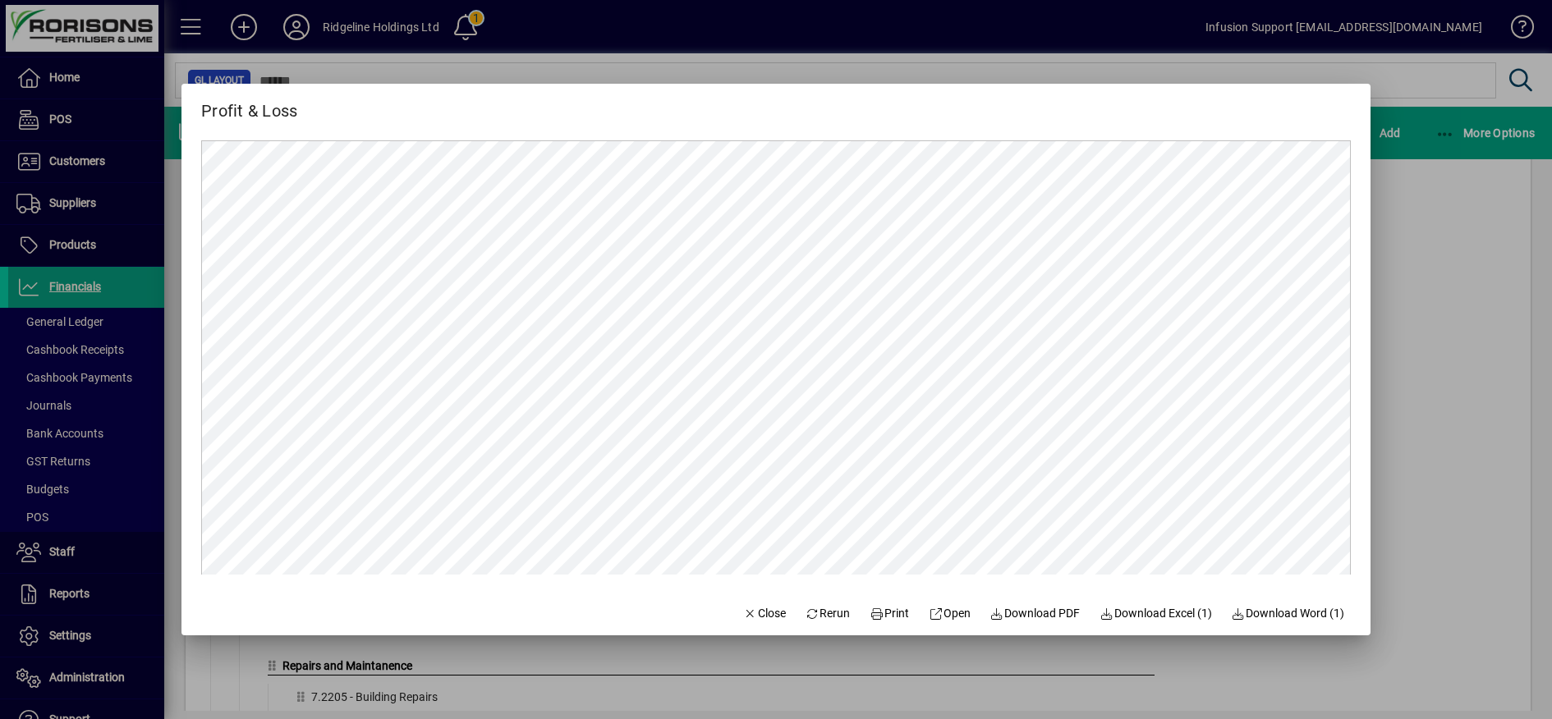
scroll to position [0, 0]
click at [750, 612] on span "Close" at bounding box center [764, 613] width 43 height 17
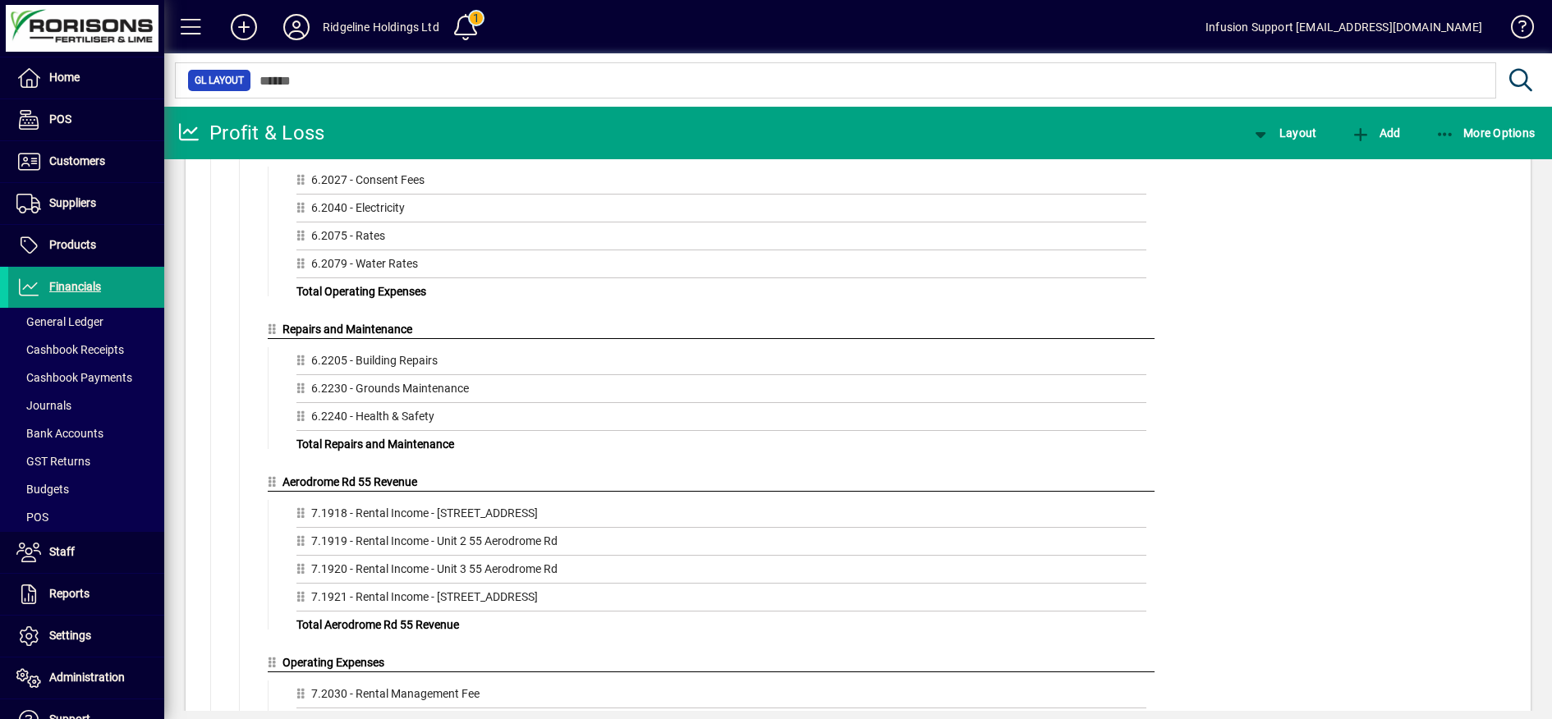
scroll to position [2155, 0]
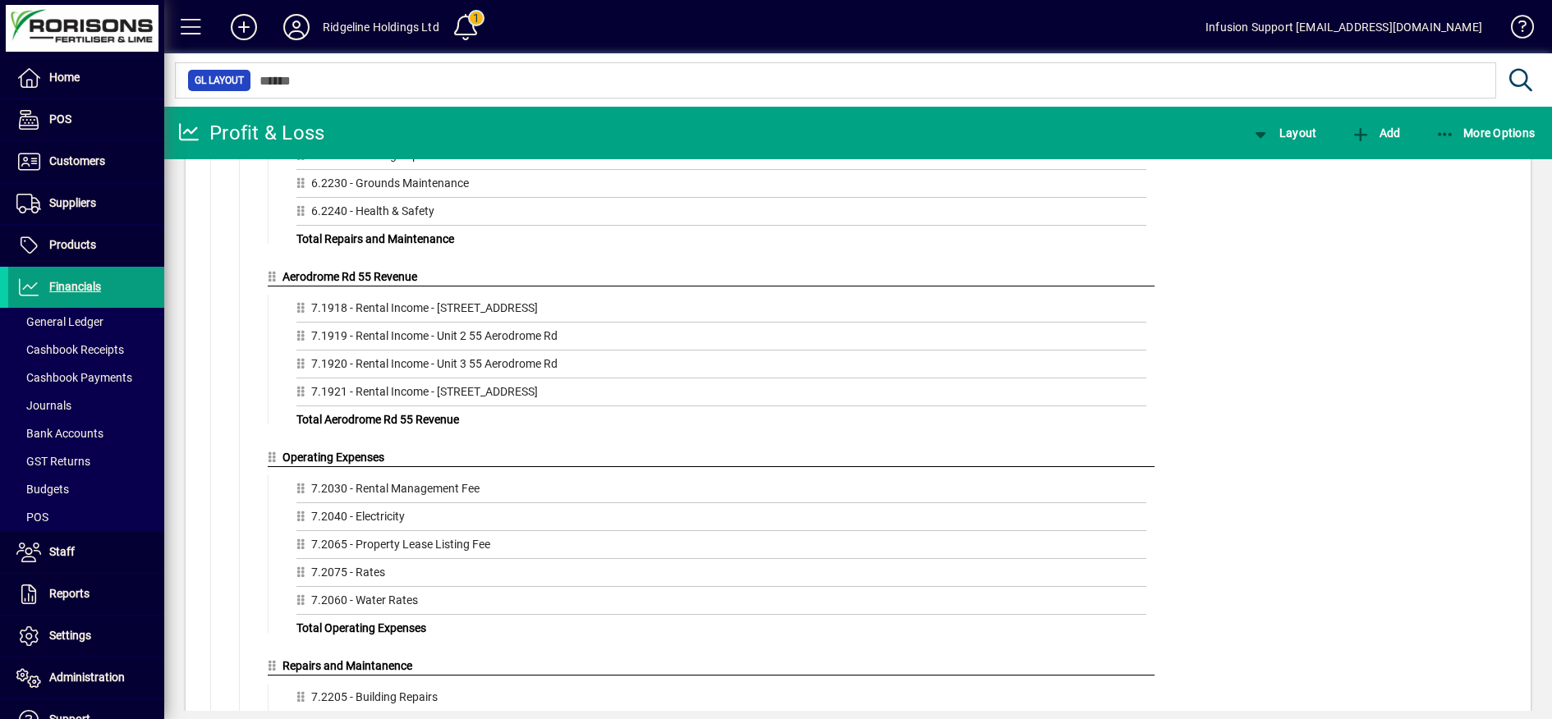
click at [334, 321] on div "7.1918 - Rental Income - [STREET_ADDRESS]" at bounding box center [721, 311] width 850 height 23
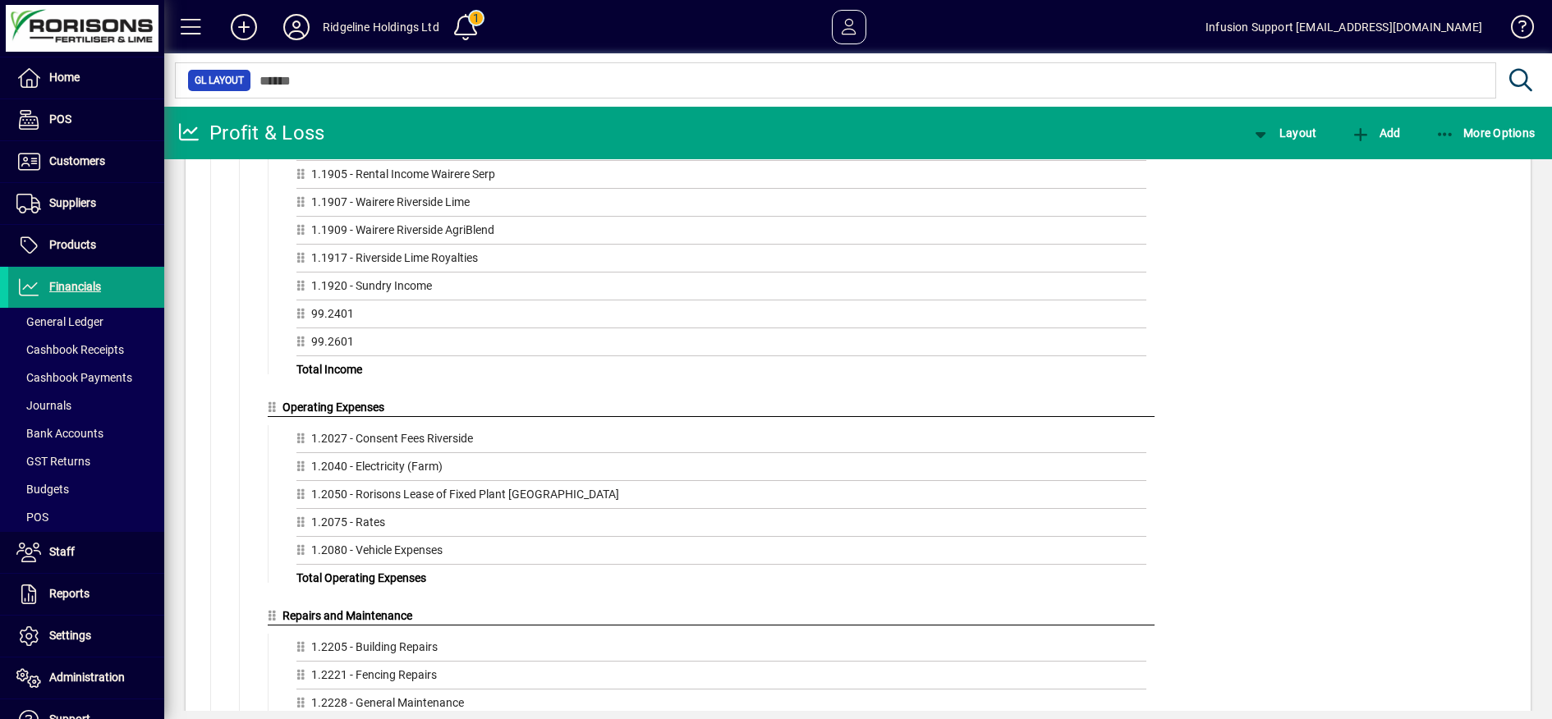
scroll to position [0, 0]
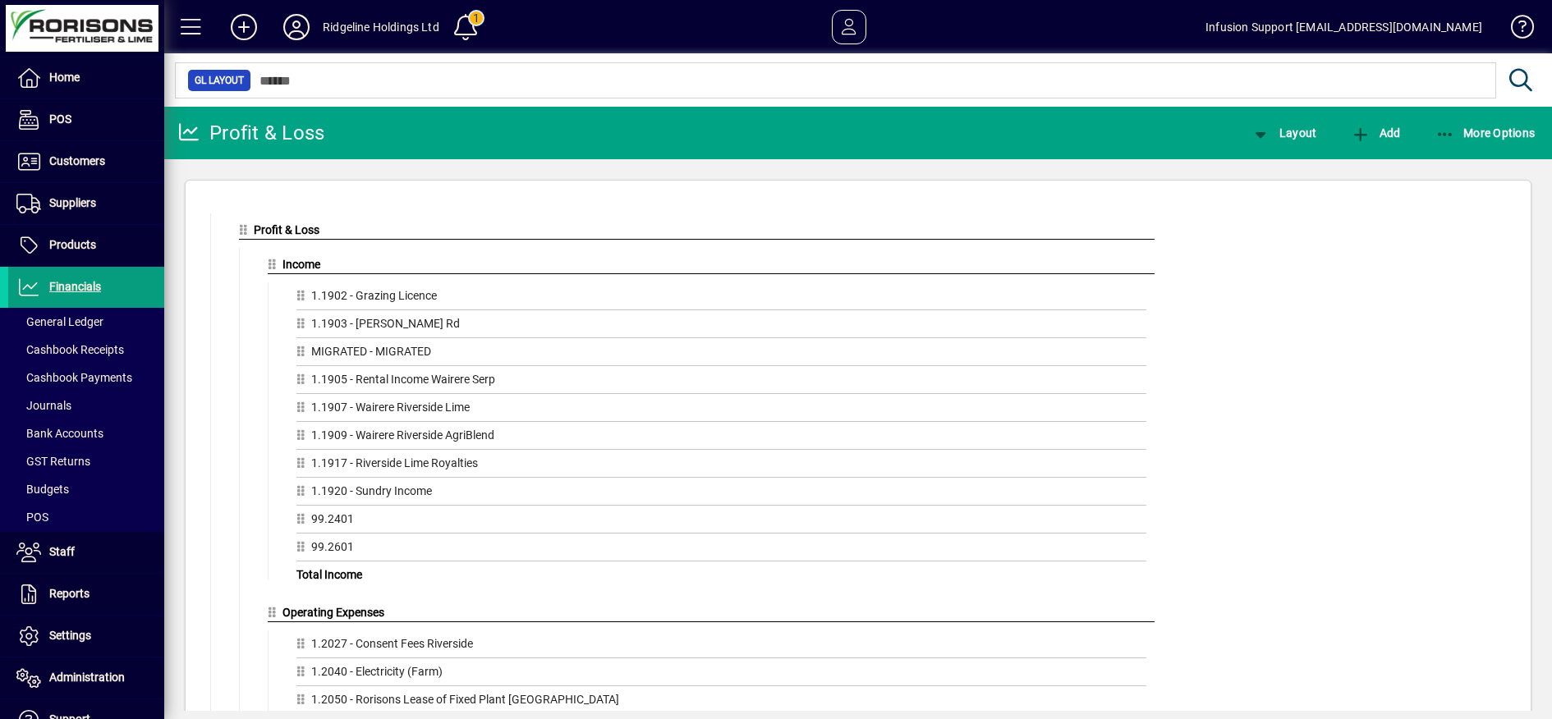
click at [302, 524] on icon at bounding box center [303, 518] width 15 height 11
click at [1262, 130] on icon "button" at bounding box center [1260, 134] width 21 height 16
click at [1299, 165] on span "Ledger" at bounding box center [1300, 169] width 105 height 20
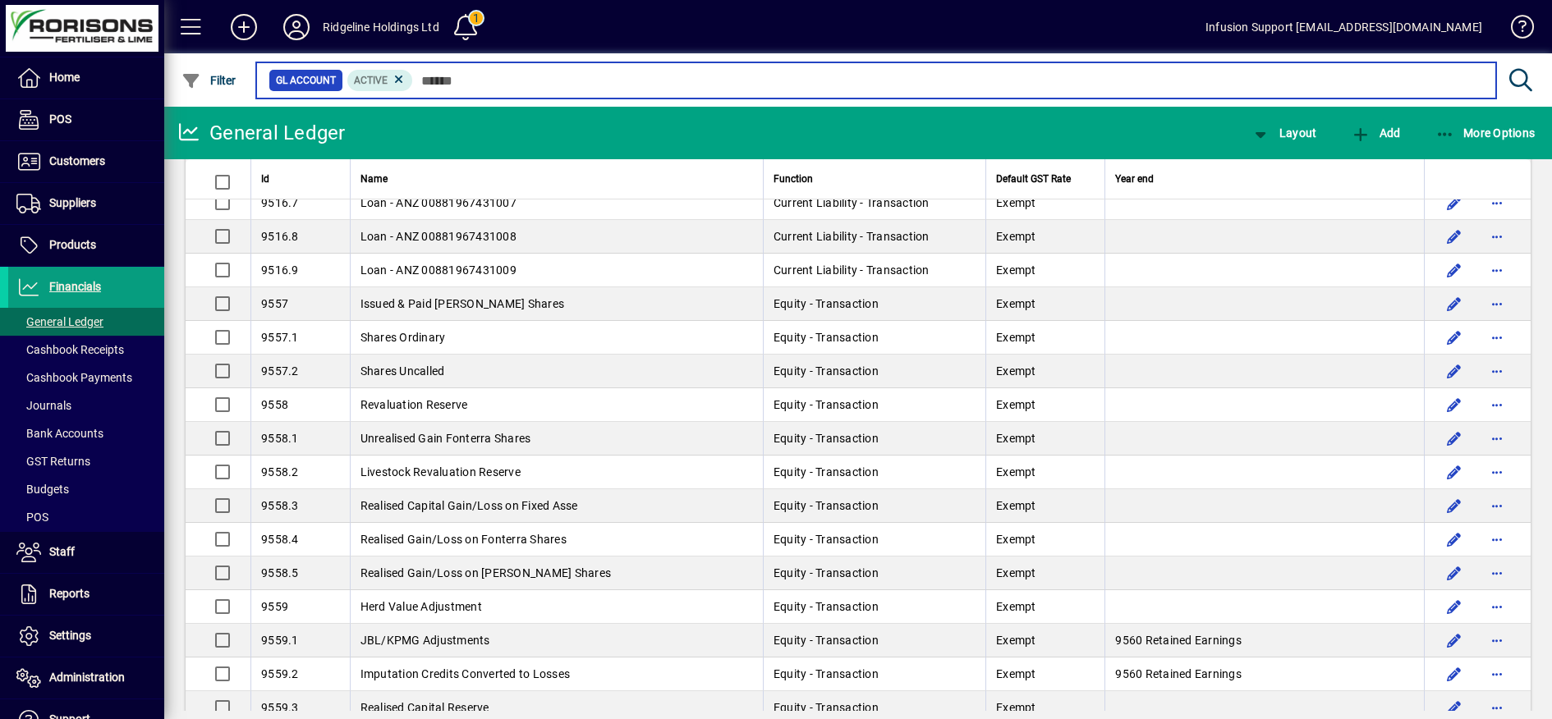
scroll to position [8748, 0]
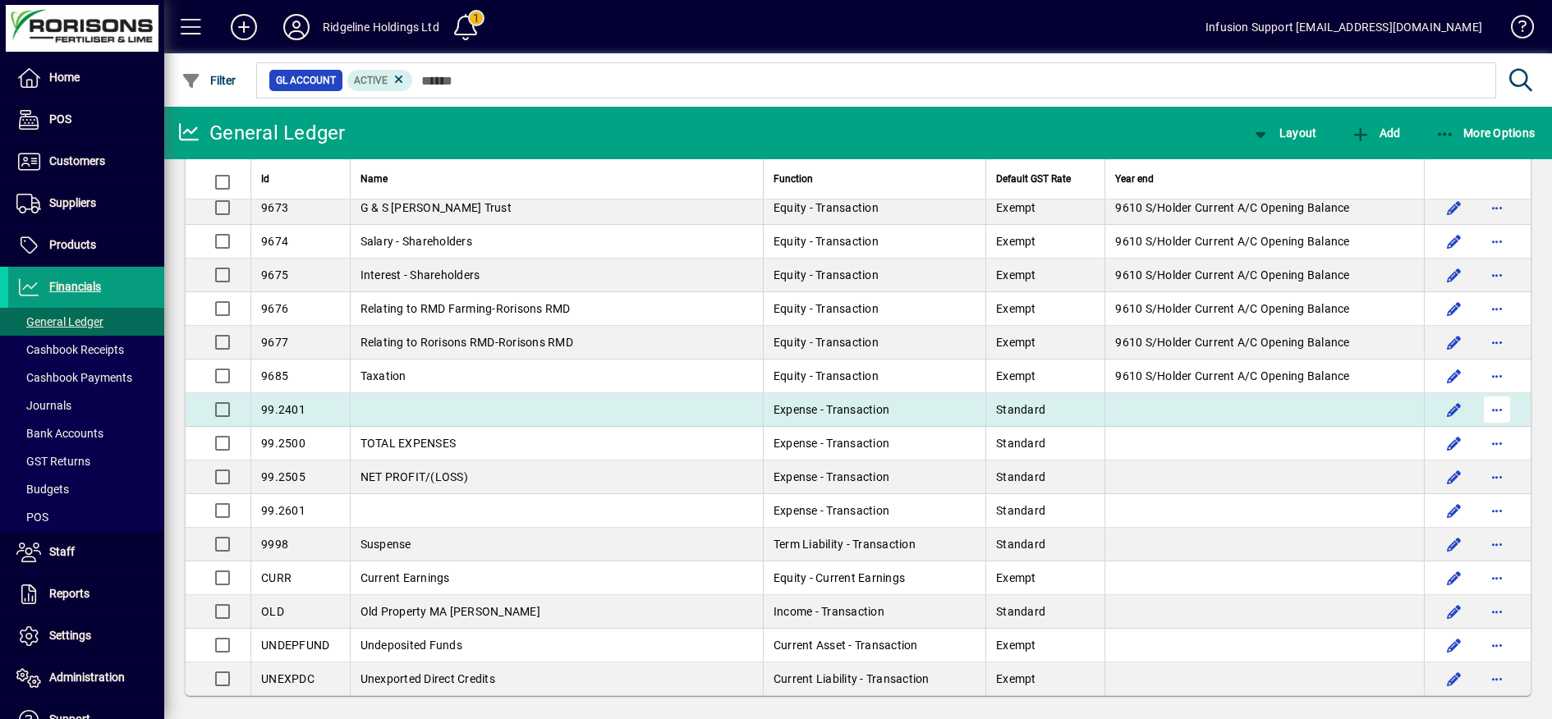
drag, startPoint x: 1468, startPoint y: 460, endPoint x: 1476, endPoint y: 458, distance: 8.4
click at [1477, 429] on span "button" at bounding box center [1496, 409] width 39 height 39
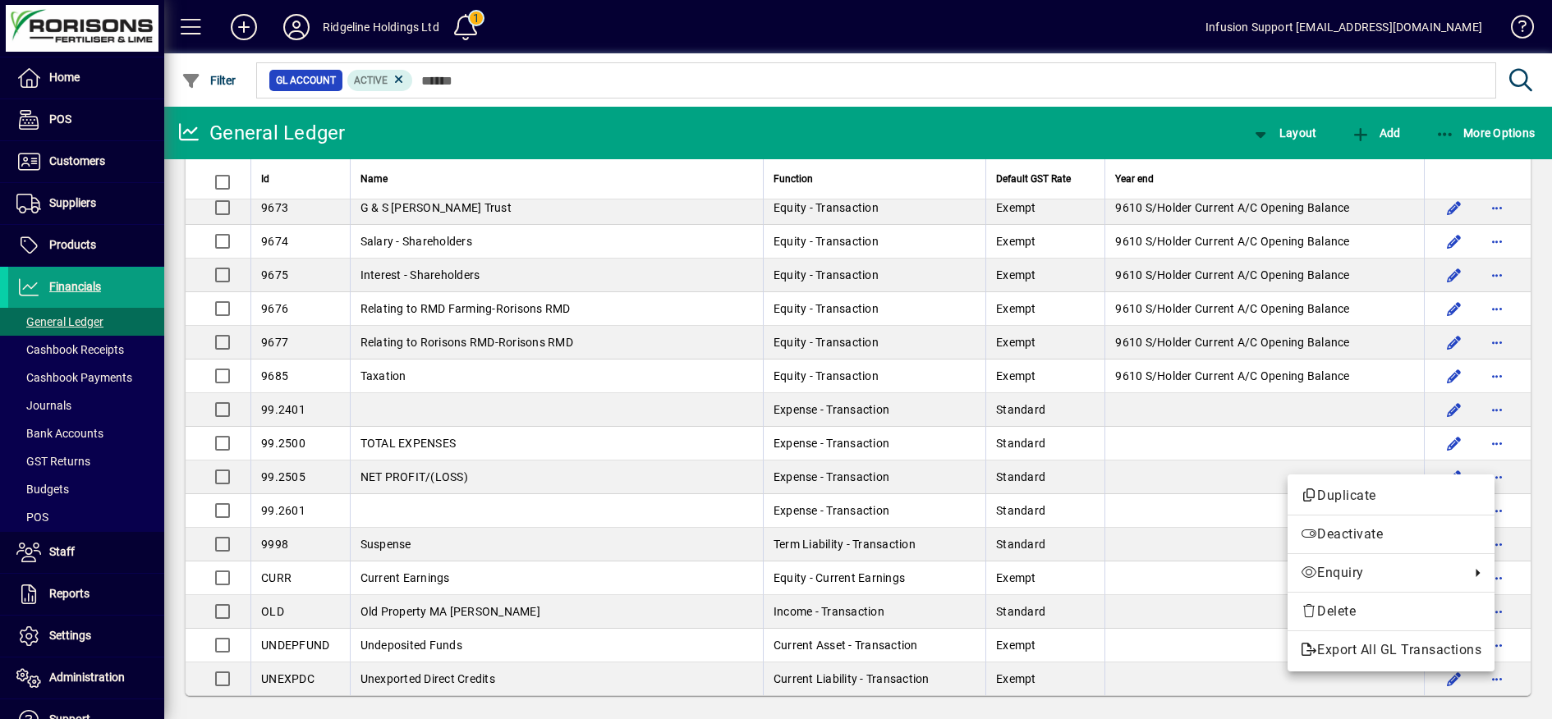
click at [486, 452] on div at bounding box center [776, 359] width 1552 height 719
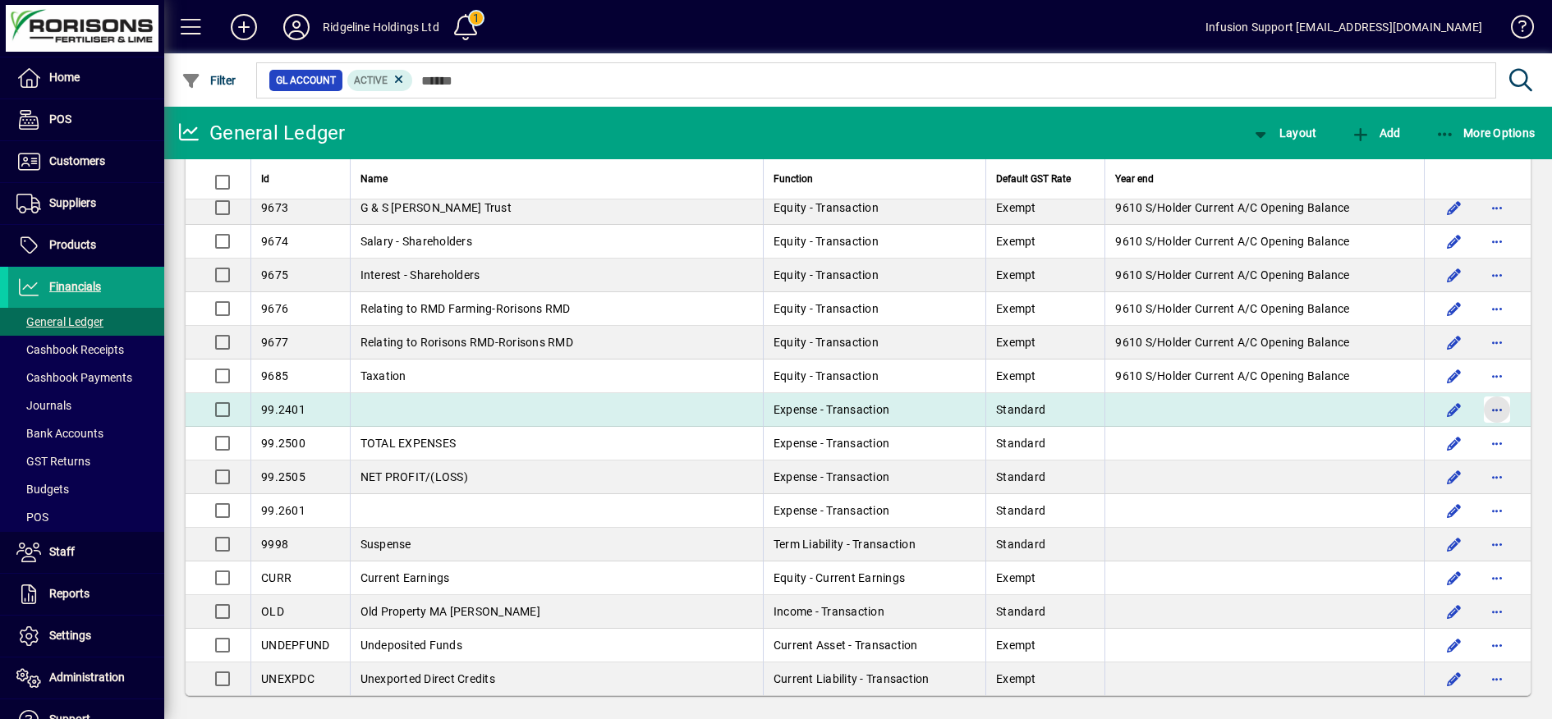
click at [1484, 429] on span "button" at bounding box center [1496, 409] width 39 height 39
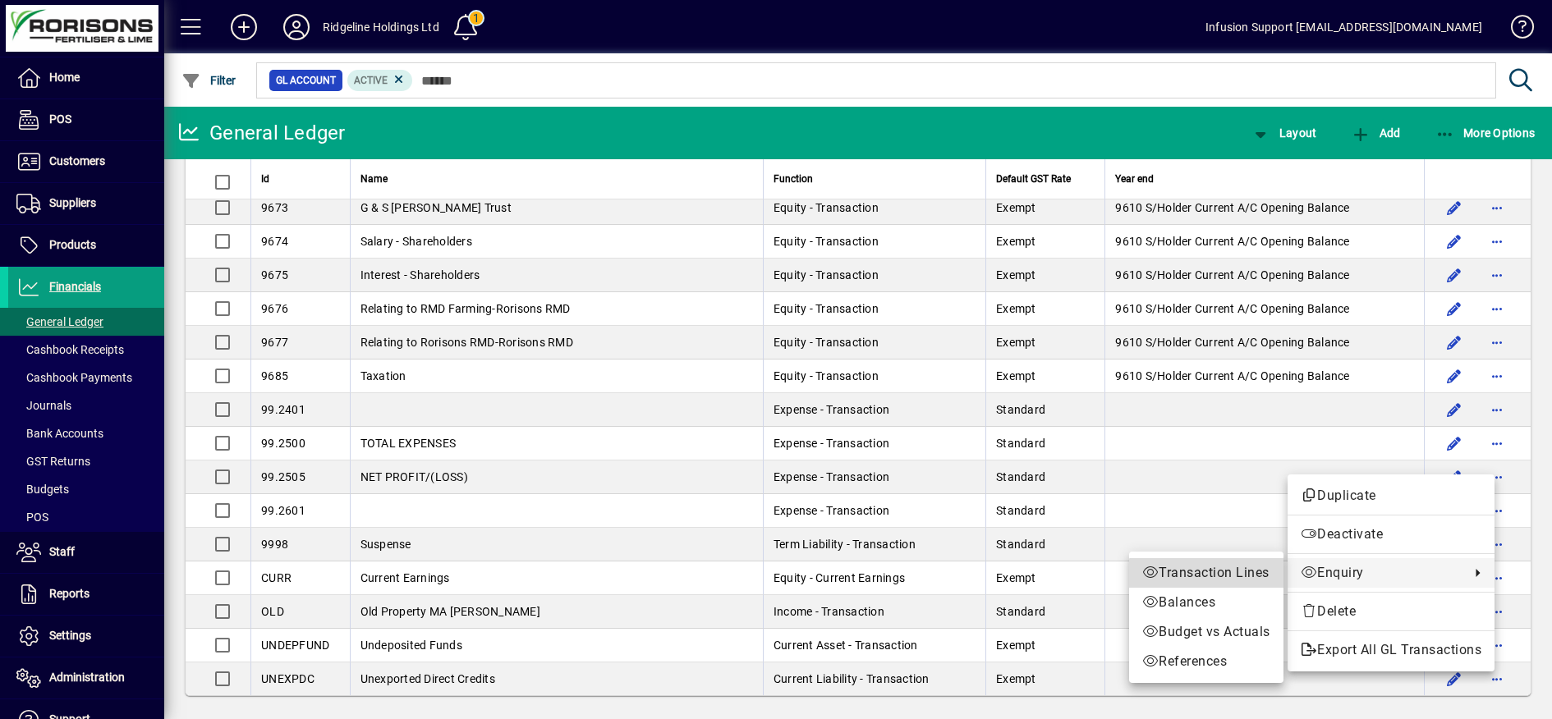
click at [1205, 576] on span "Transaction Lines" at bounding box center [1206, 573] width 128 height 20
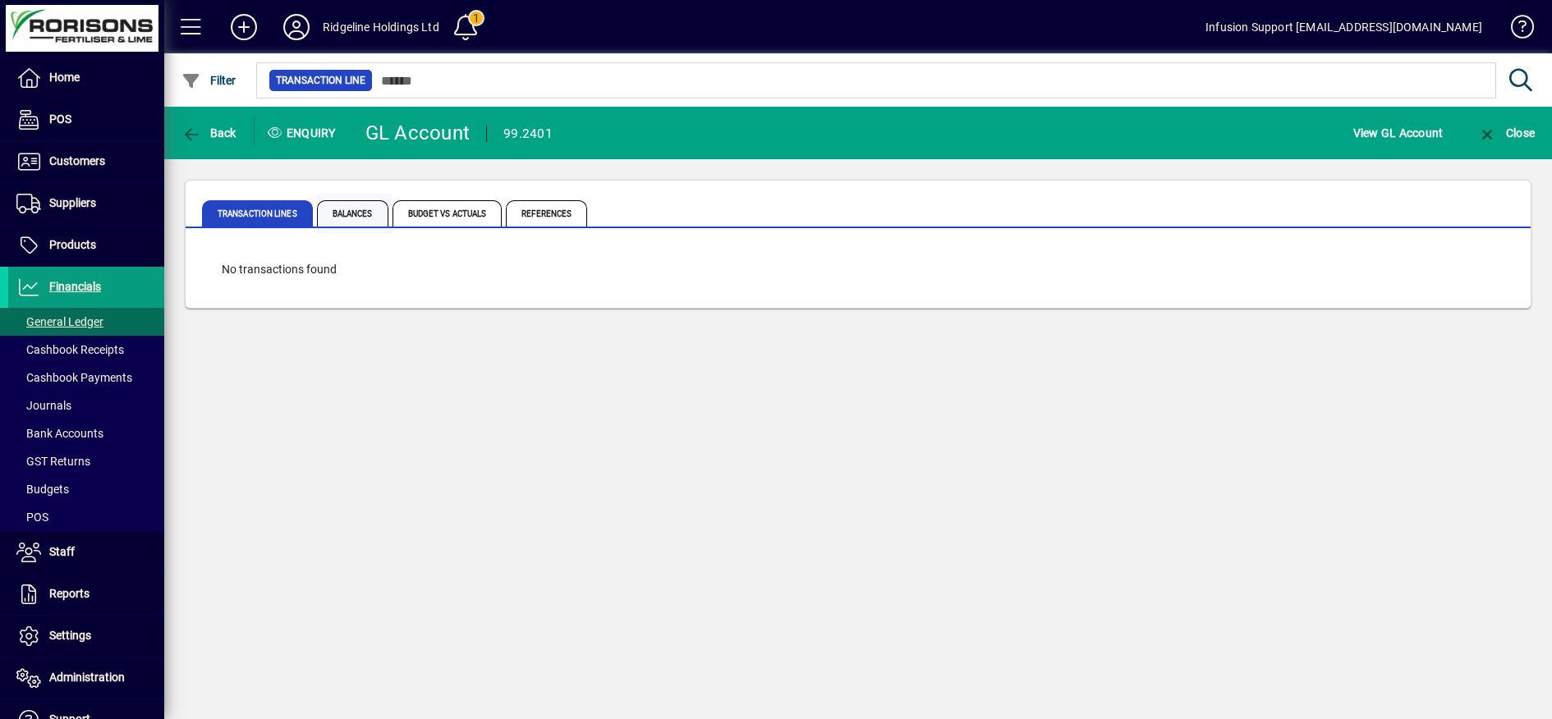
click at [353, 213] on span "Balances" at bounding box center [352, 213] width 71 height 26
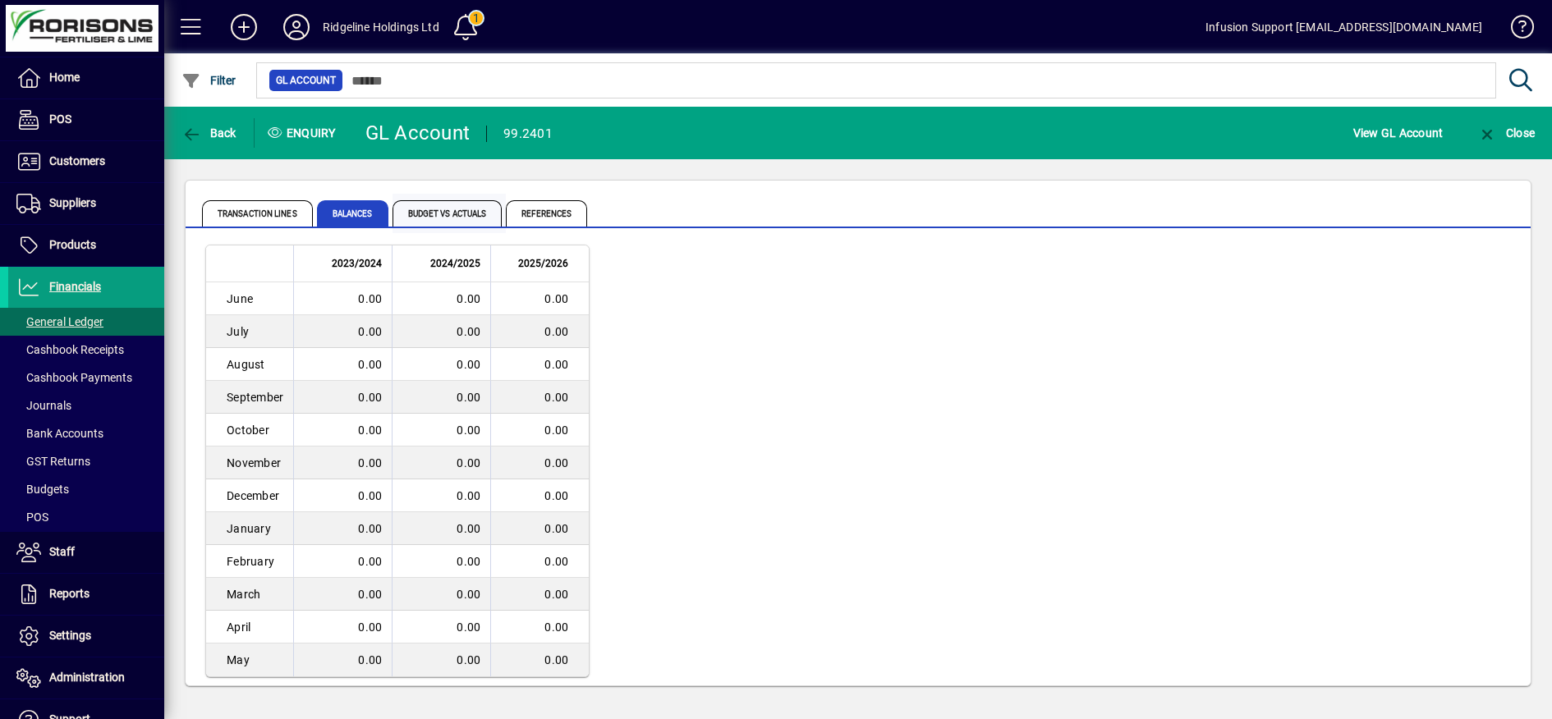
click at [420, 211] on span "Budget vs Actuals" at bounding box center [447, 213] width 110 height 26
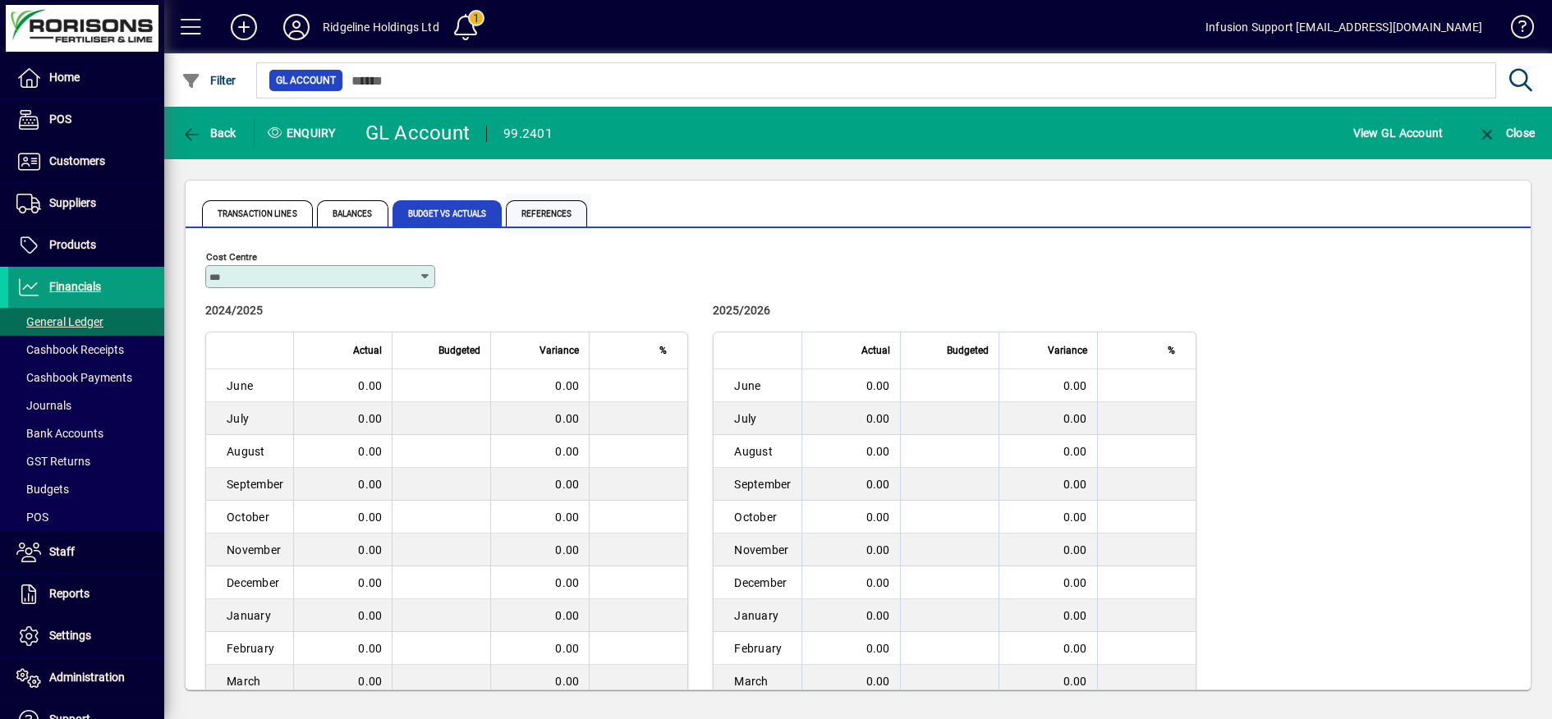
click at [548, 214] on span "References" at bounding box center [546, 213] width 81 height 26
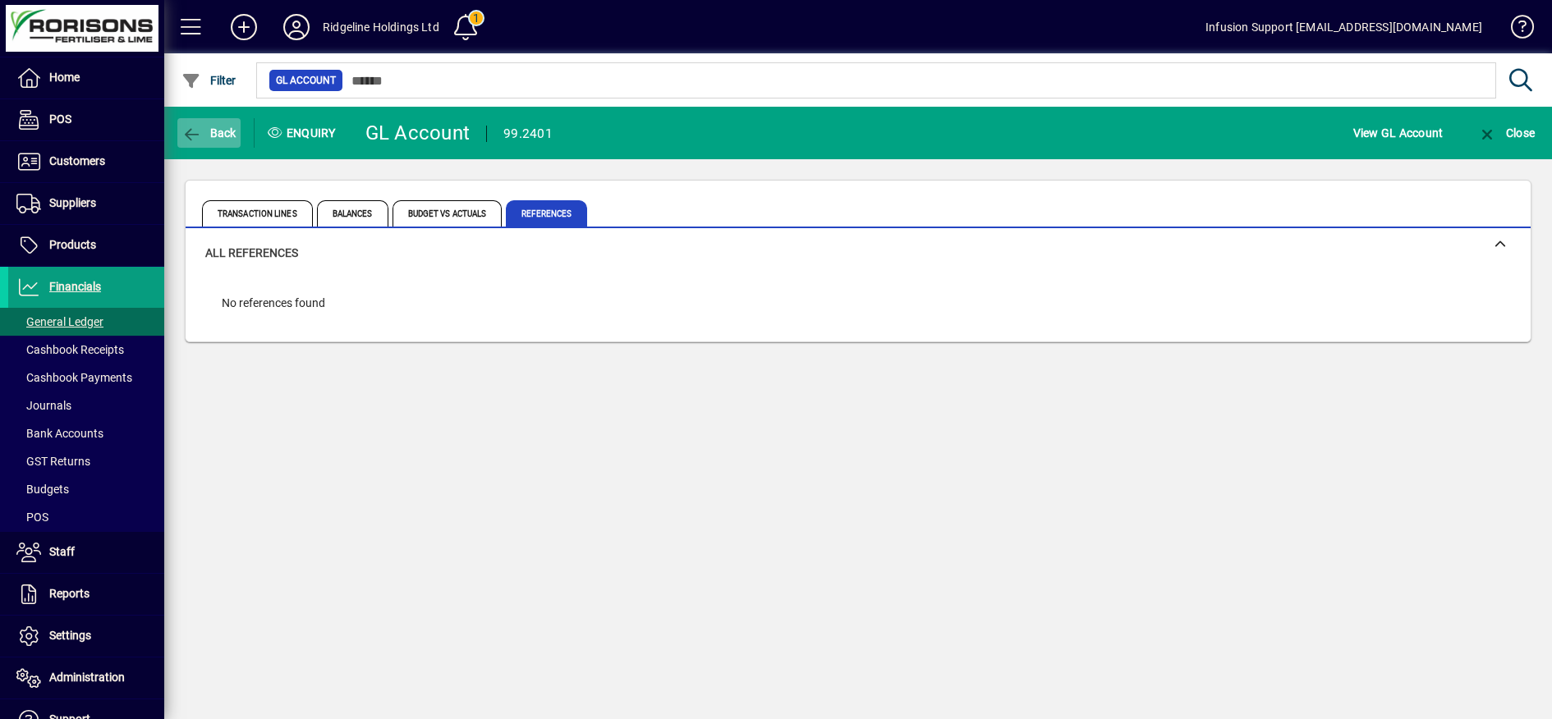
click at [208, 131] on span "Back" at bounding box center [208, 132] width 55 height 13
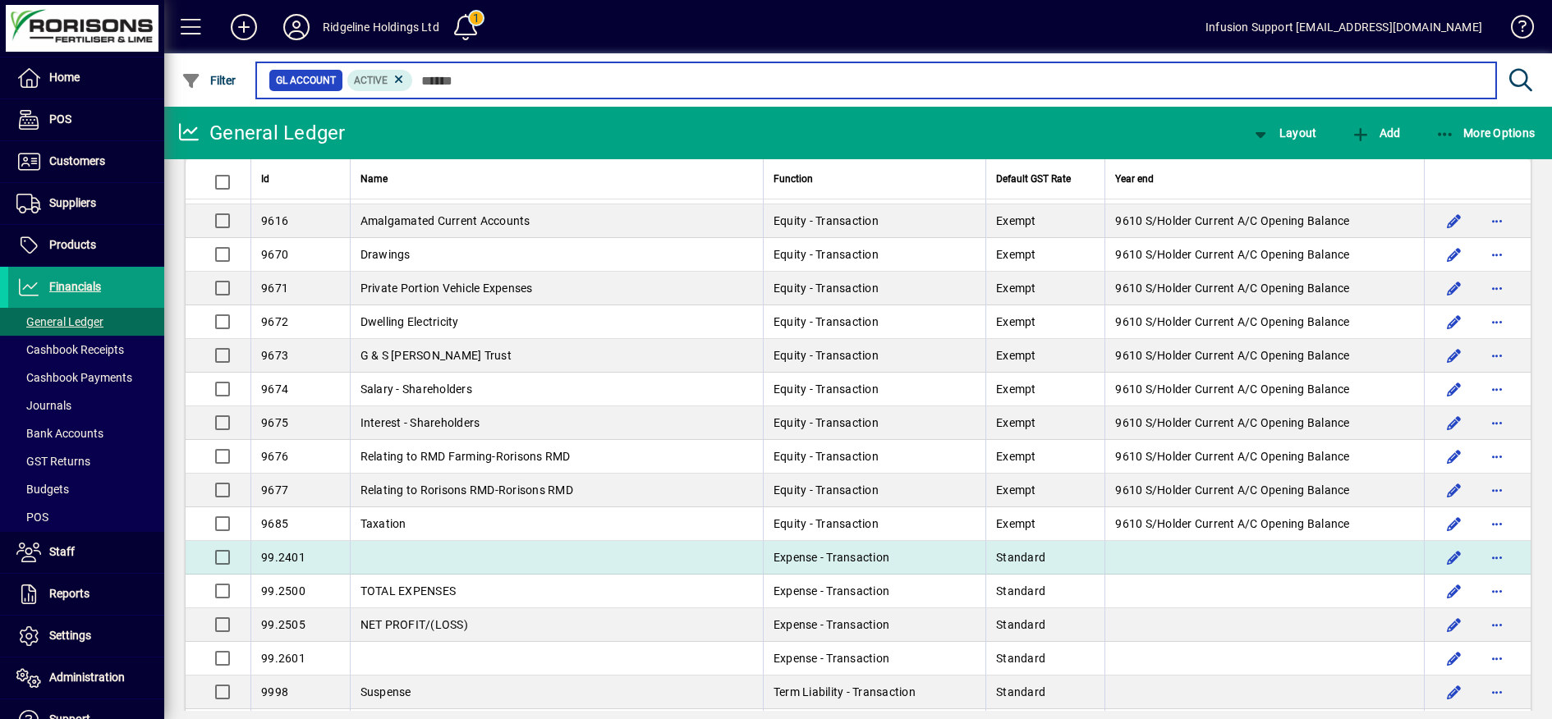
scroll to position [8498, 0]
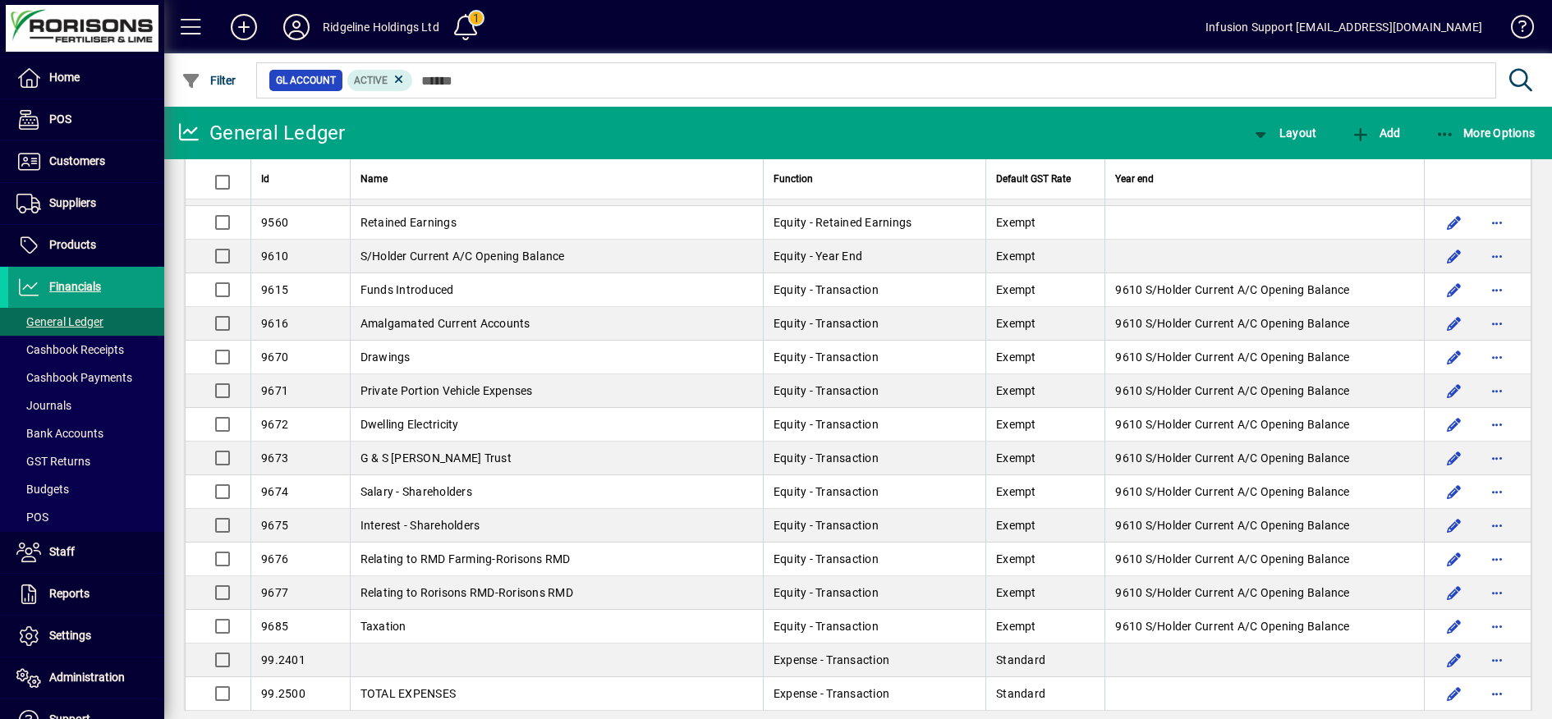
click at [301, 34] on icon at bounding box center [296, 27] width 33 height 26
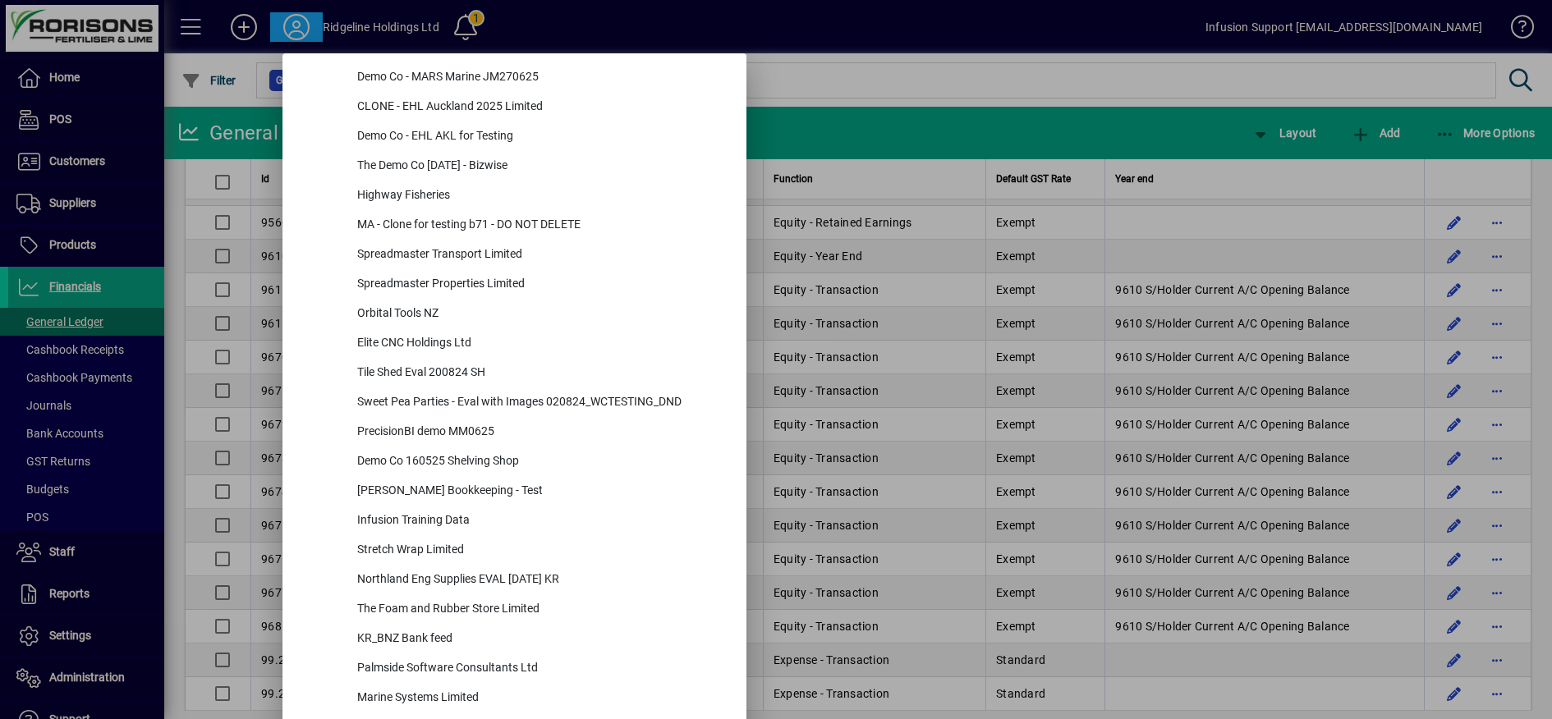
scroll to position [6955, 0]
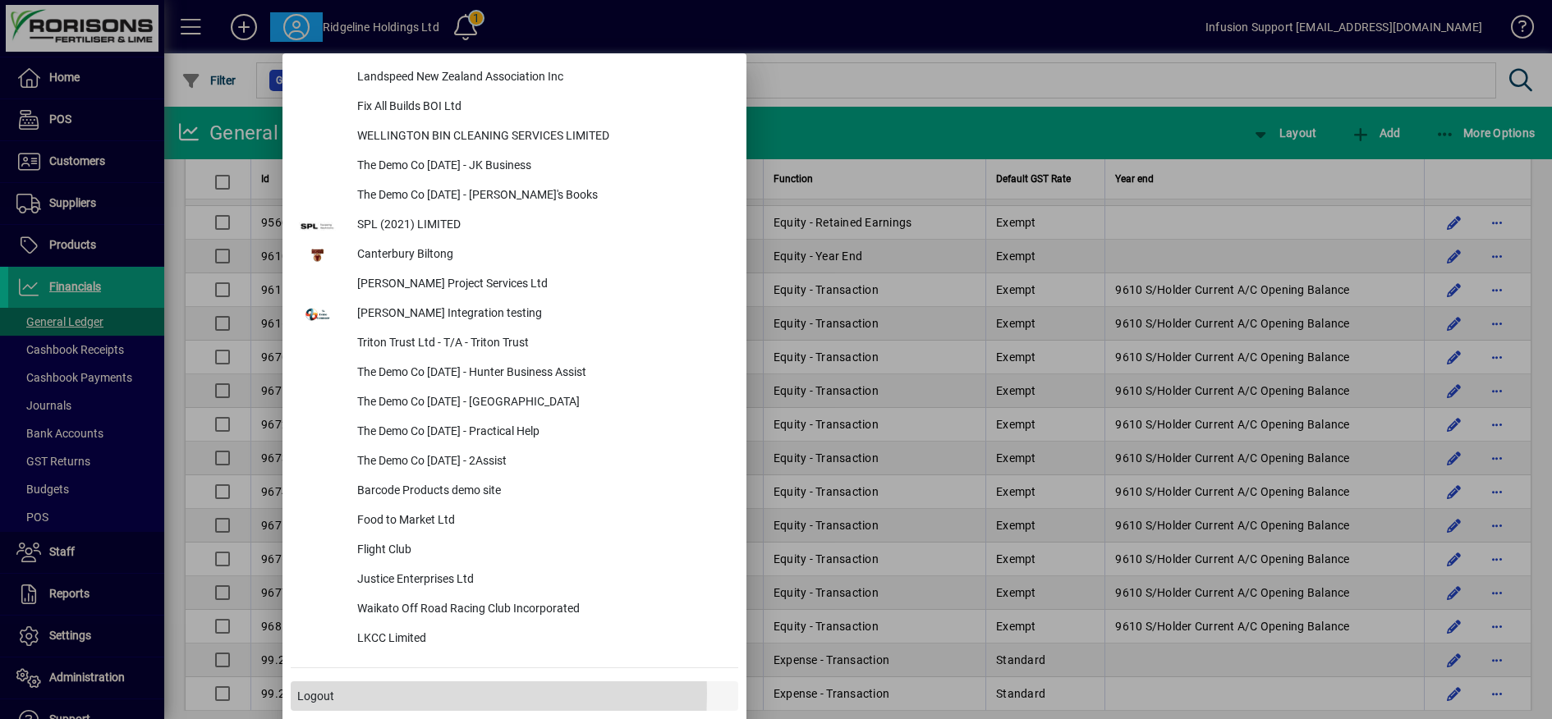
click at [291, 692] on span at bounding box center [514, 696] width 447 height 39
